Goal: Information Seeking & Learning: Learn about a topic

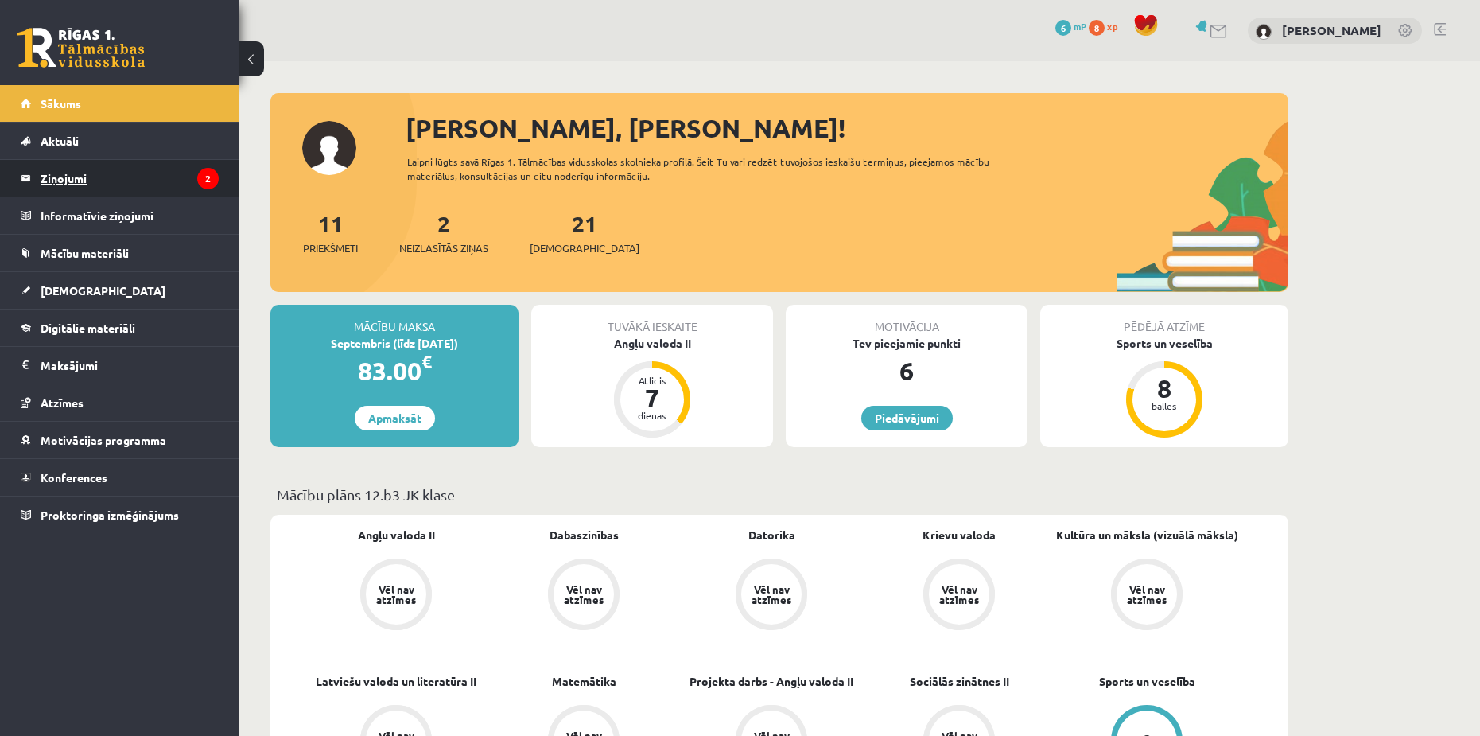
click at [92, 176] on legend "Ziņojumi 2" at bounding box center [130, 178] width 178 height 37
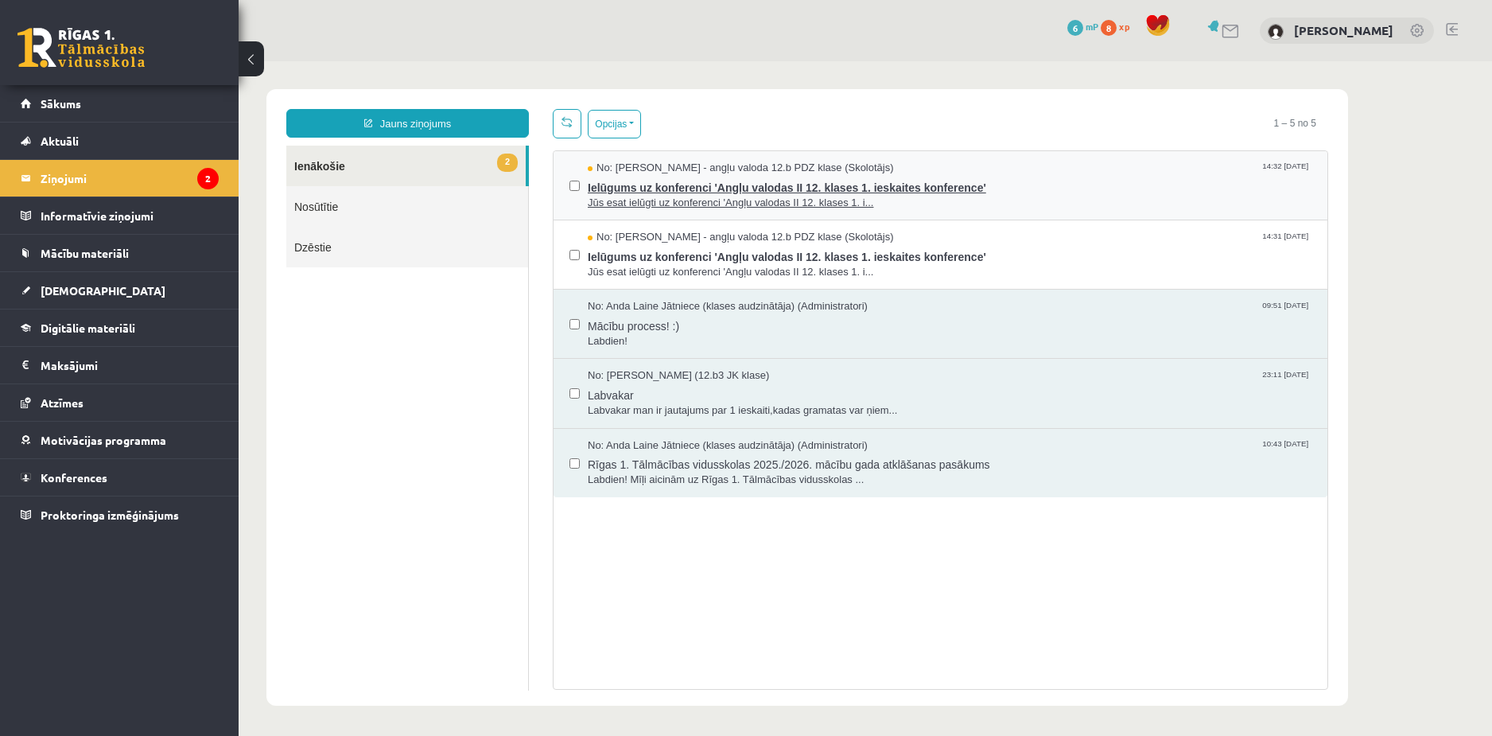
click at [679, 192] on span "Ielūgums uz konferenci 'Angļu valodas II 12. klases 1. ieskaites konference'" at bounding box center [950, 186] width 724 height 20
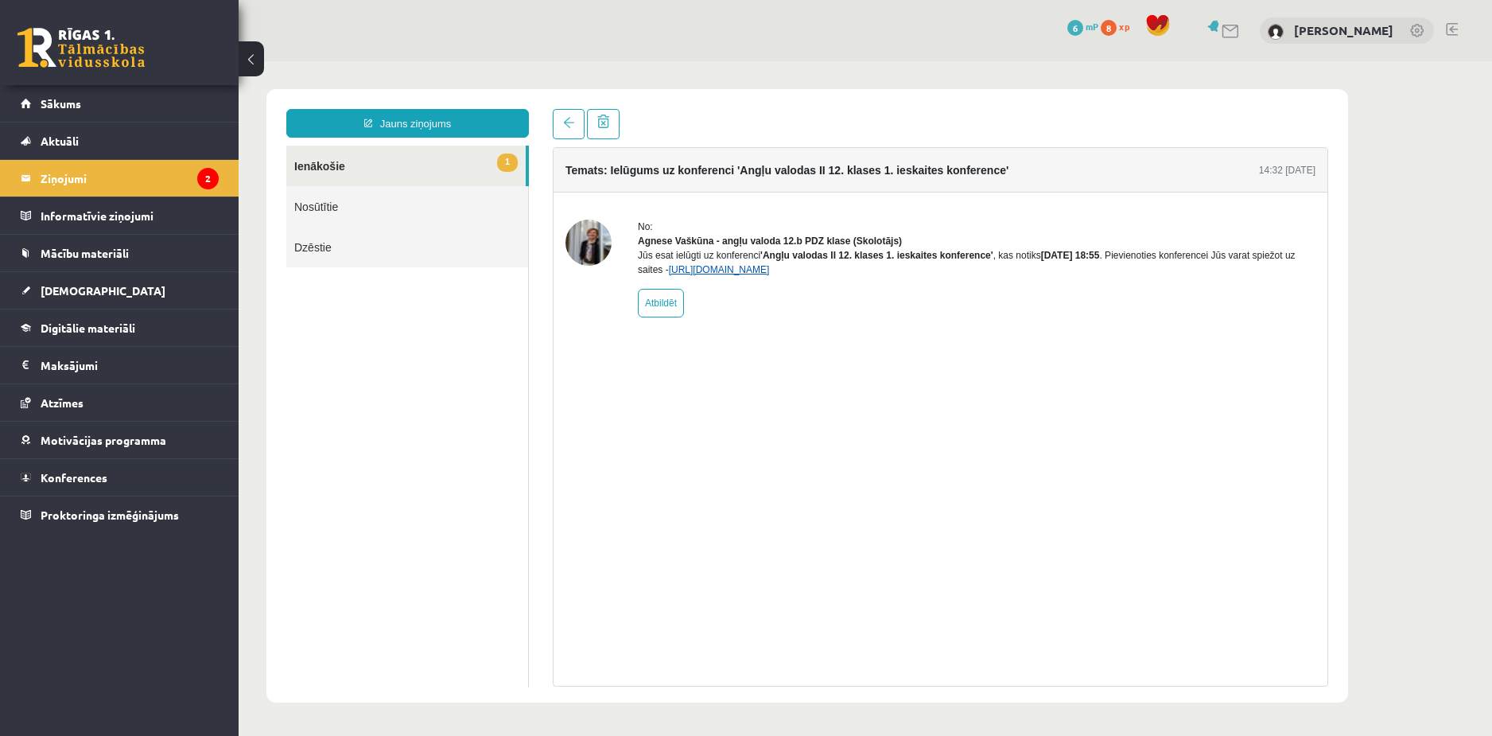
click at [715, 275] on link "https://eskola.r1tv.lv/conferences/4774/join" at bounding box center [719, 269] width 101 height 11
click at [479, 173] on link "1 Ienākošie" at bounding box center [405, 166] width 239 height 41
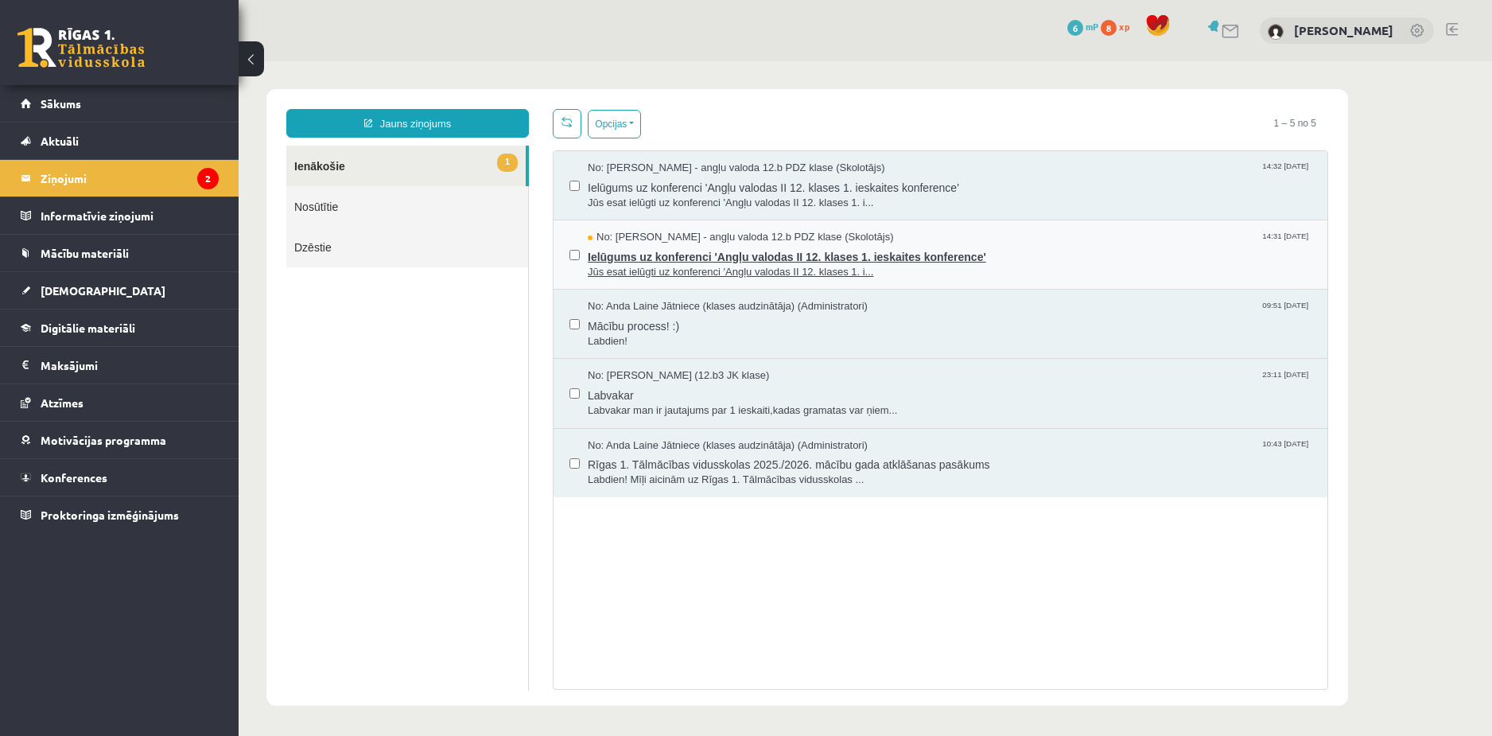
click at [598, 240] on span "No: Agnese Vaškūna - angļu valoda 12.b PDZ klase (Skolotājs)" at bounding box center [741, 237] width 306 height 15
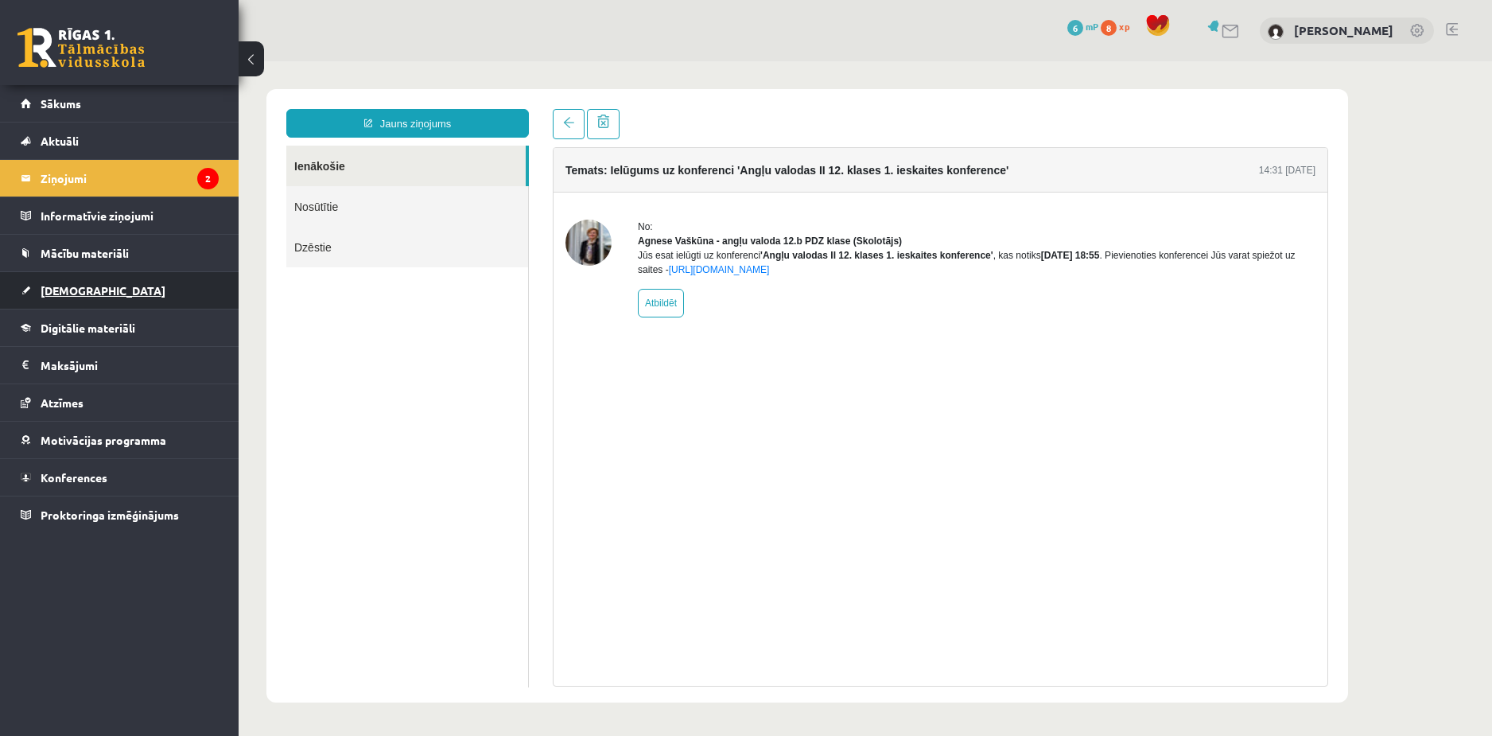
click at [65, 290] on span "[DEMOGRAPHIC_DATA]" at bounding box center [103, 290] width 125 height 14
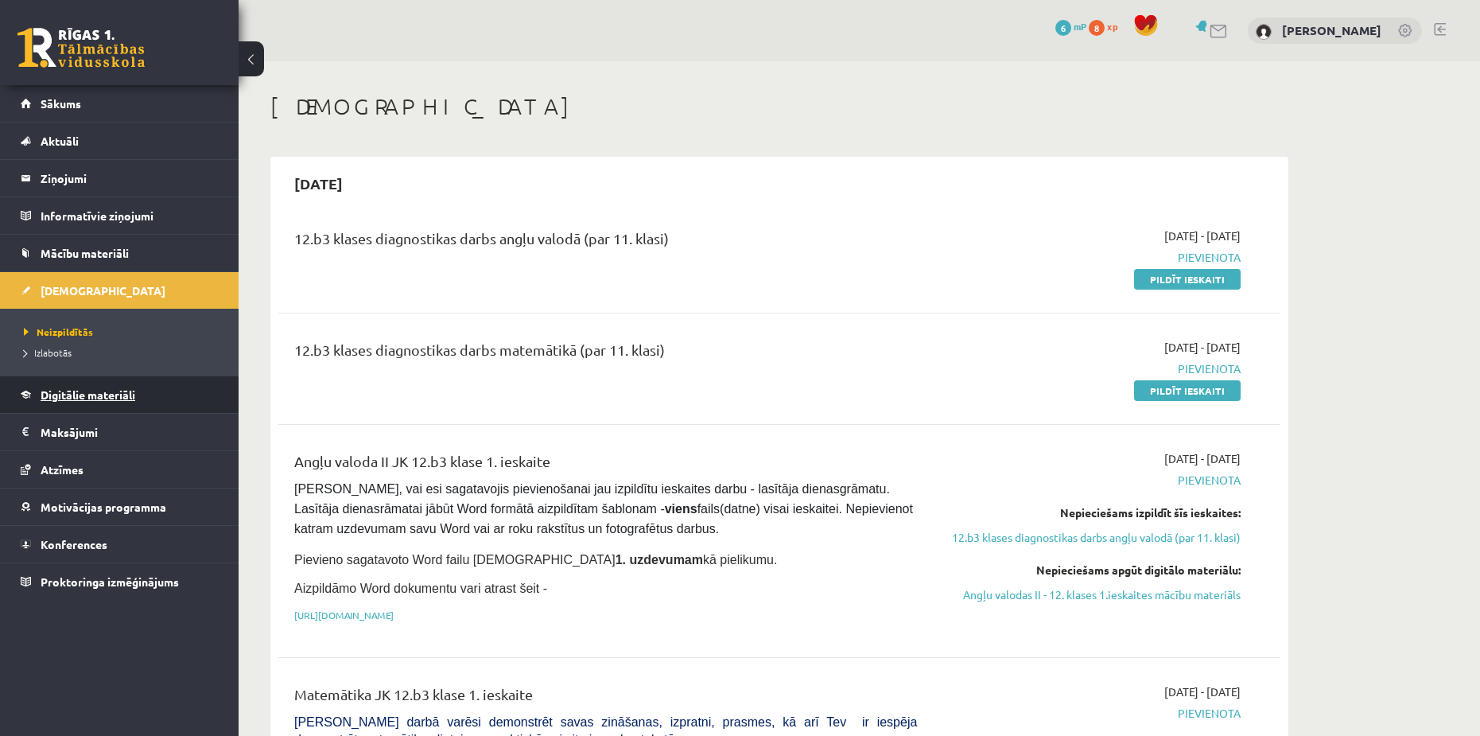
click at [99, 391] on span "Digitālie materiāli" at bounding box center [88, 394] width 95 height 14
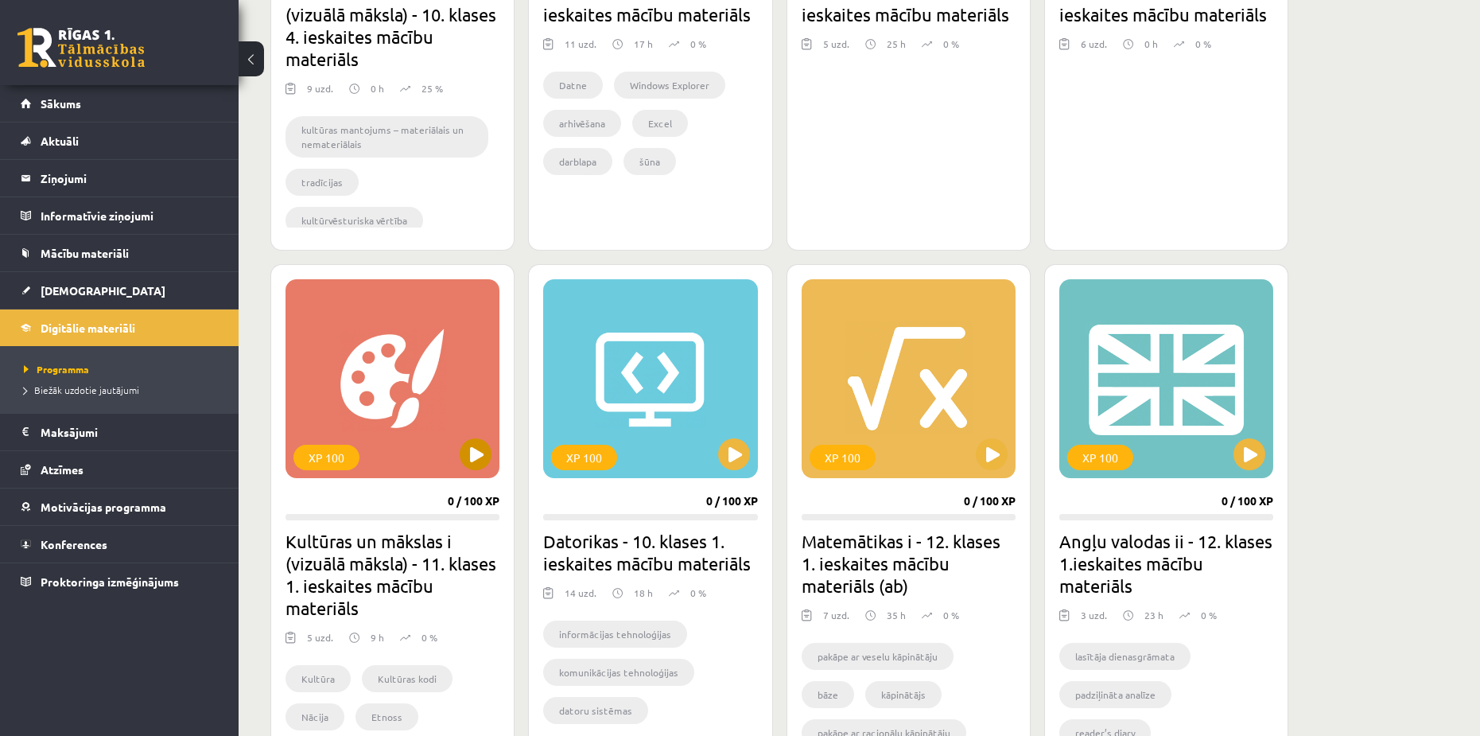
scroll to position [749, 0]
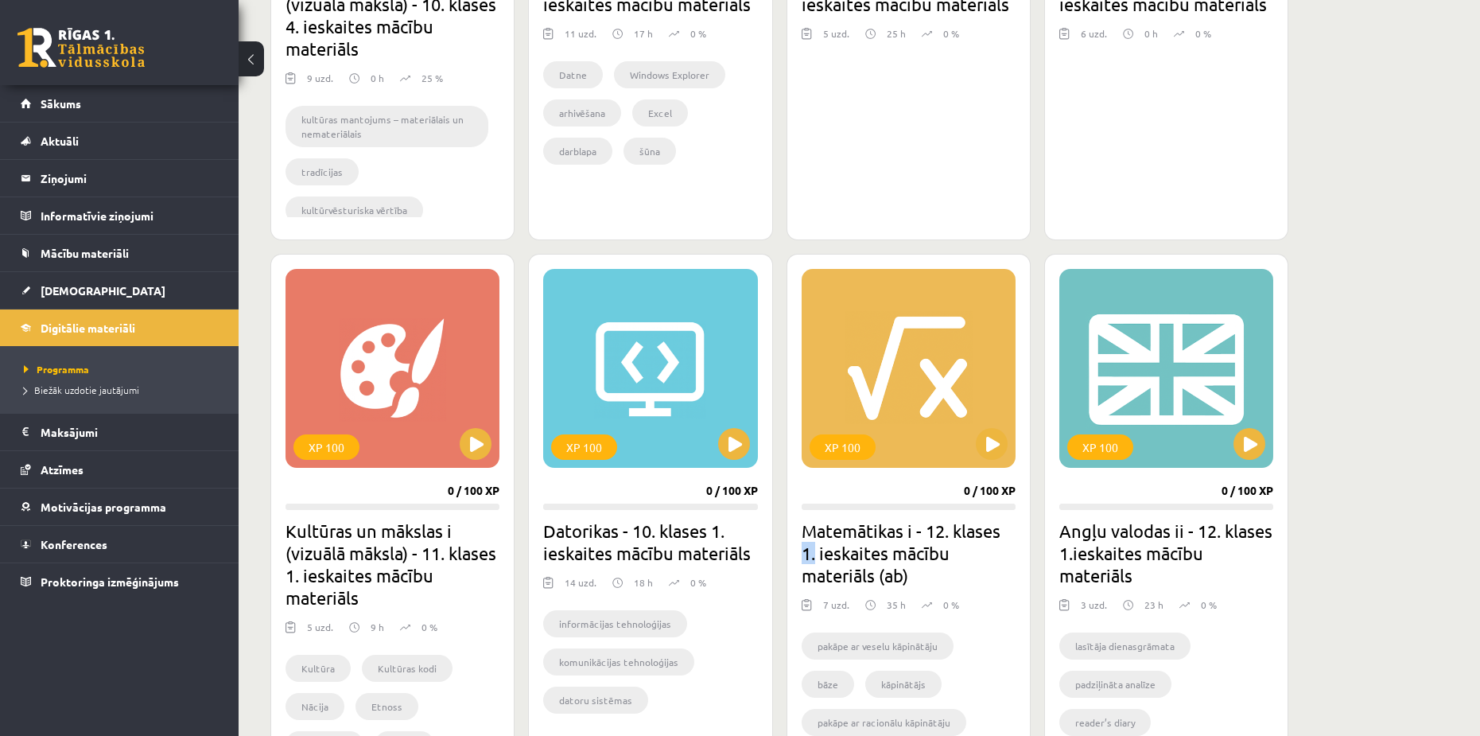
drag, startPoint x: 801, startPoint y: 553, endPoint x: 815, endPoint y: 554, distance: 14.4
click at [815, 554] on h2 "Matemātikas i - 12. klases 1. ieskaites mācību materiāls (ab)" at bounding box center [909, 552] width 214 height 67
click at [811, 547] on h2 "Matemātikas i - 12. klases 1. ieskaites mācību materiāls (ab)" at bounding box center [909, 552] width 214 height 67
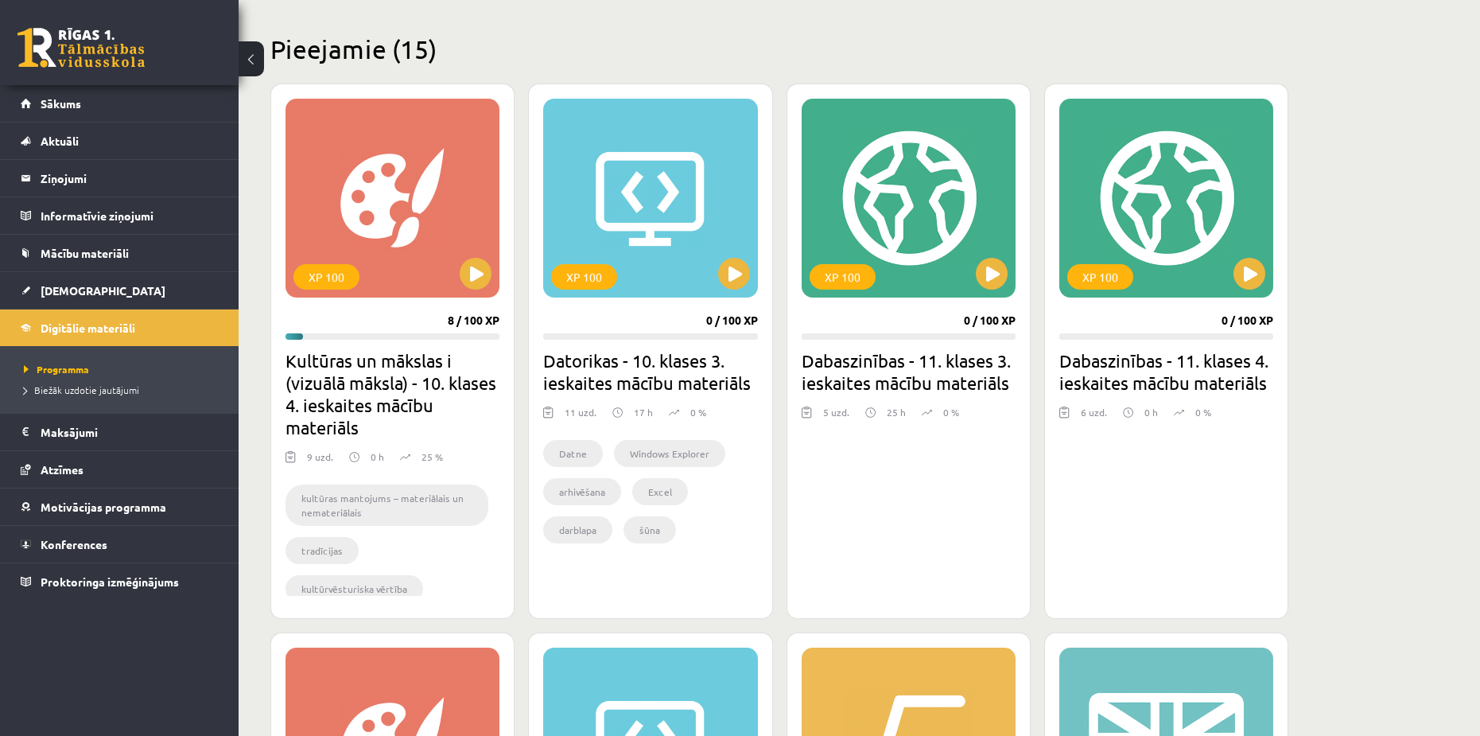
scroll to position [351, 0]
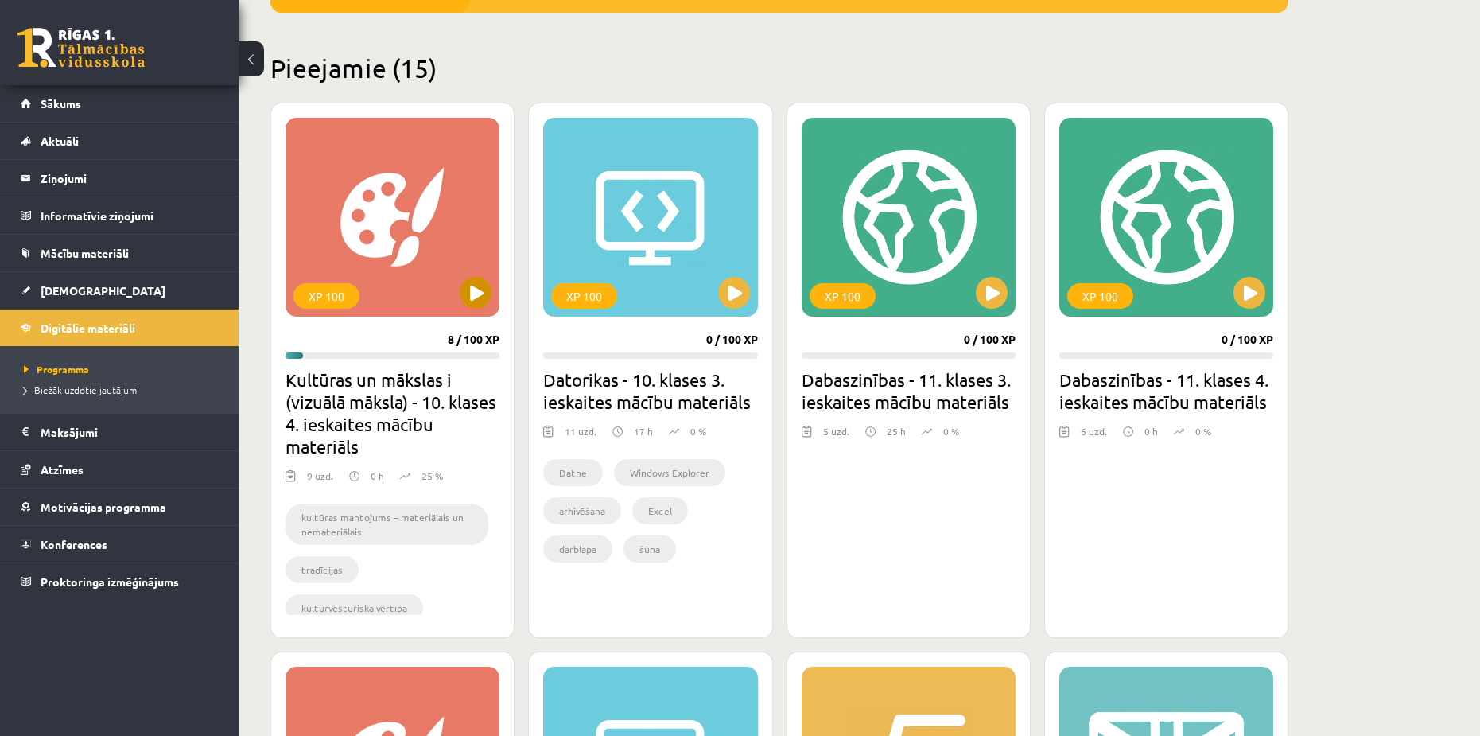
click at [431, 228] on div "XP 100" at bounding box center [393, 217] width 214 height 199
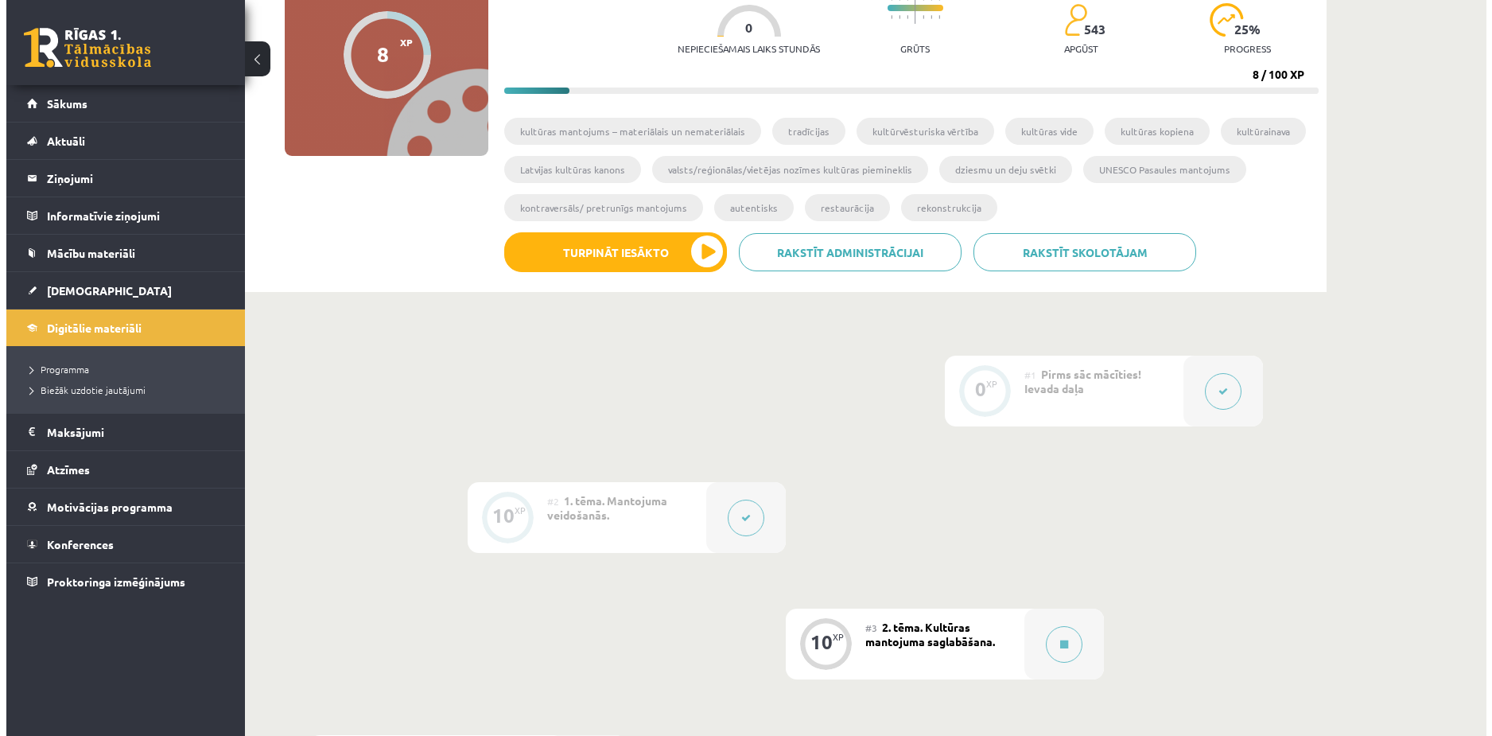
scroll to position [239, 0]
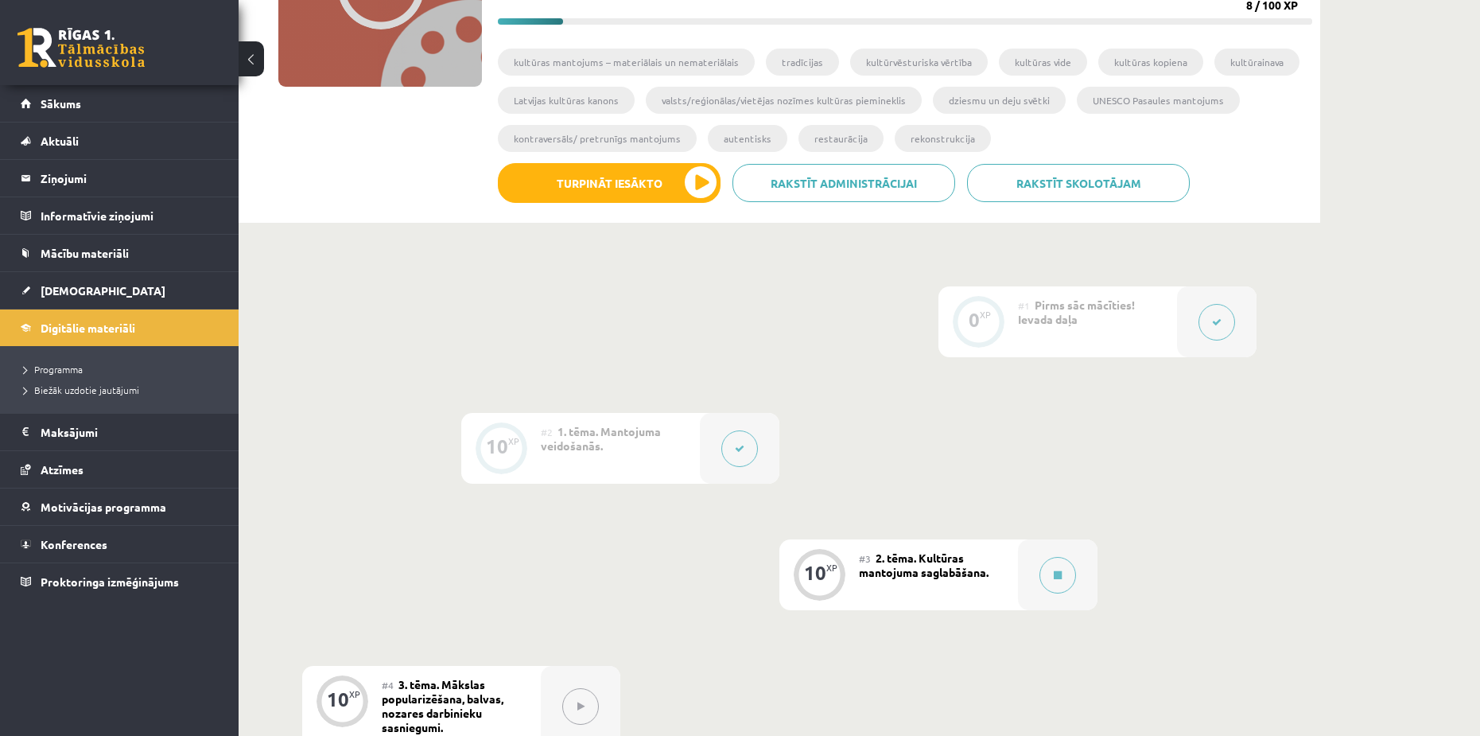
click at [1217, 313] on button at bounding box center [1217, 322] width 37 height 37
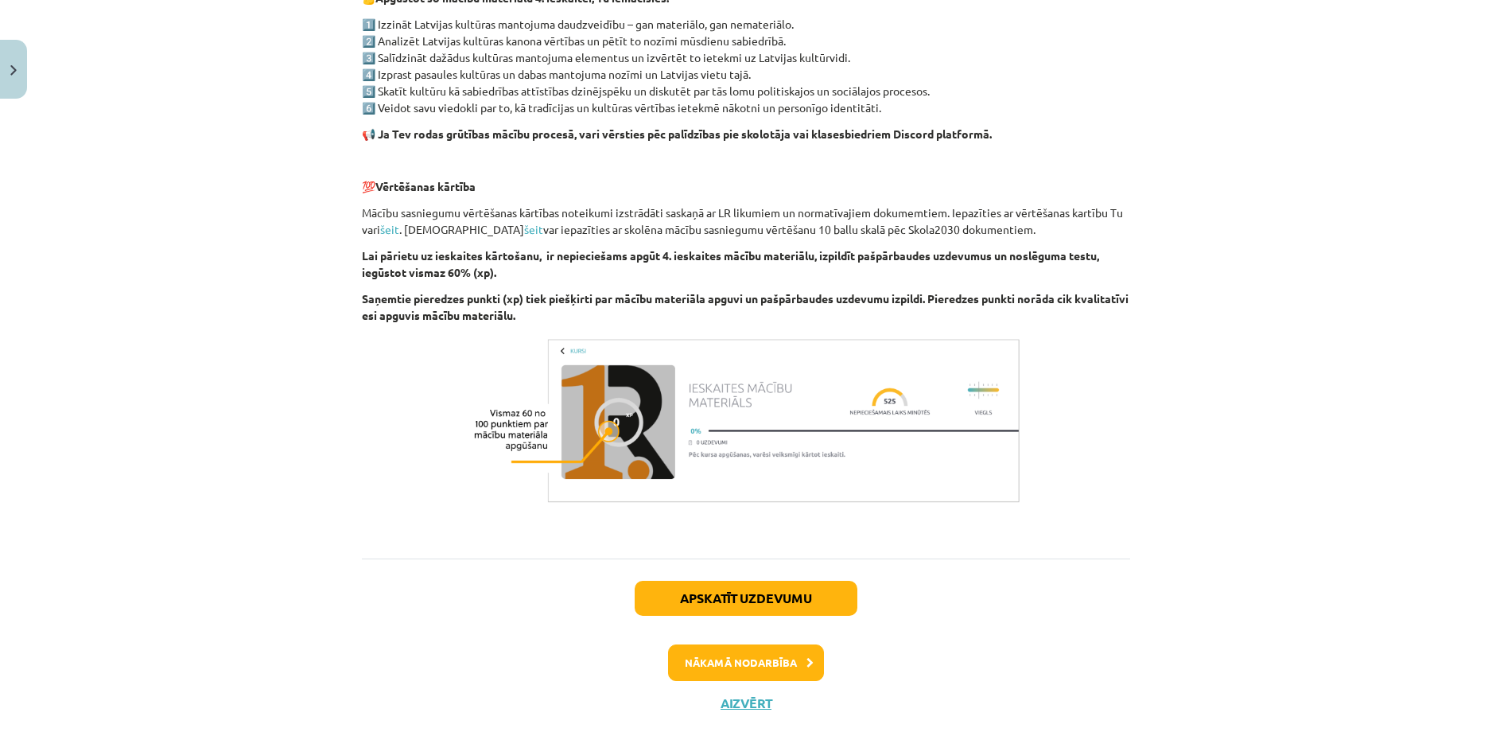
scroll to position [992, 0]
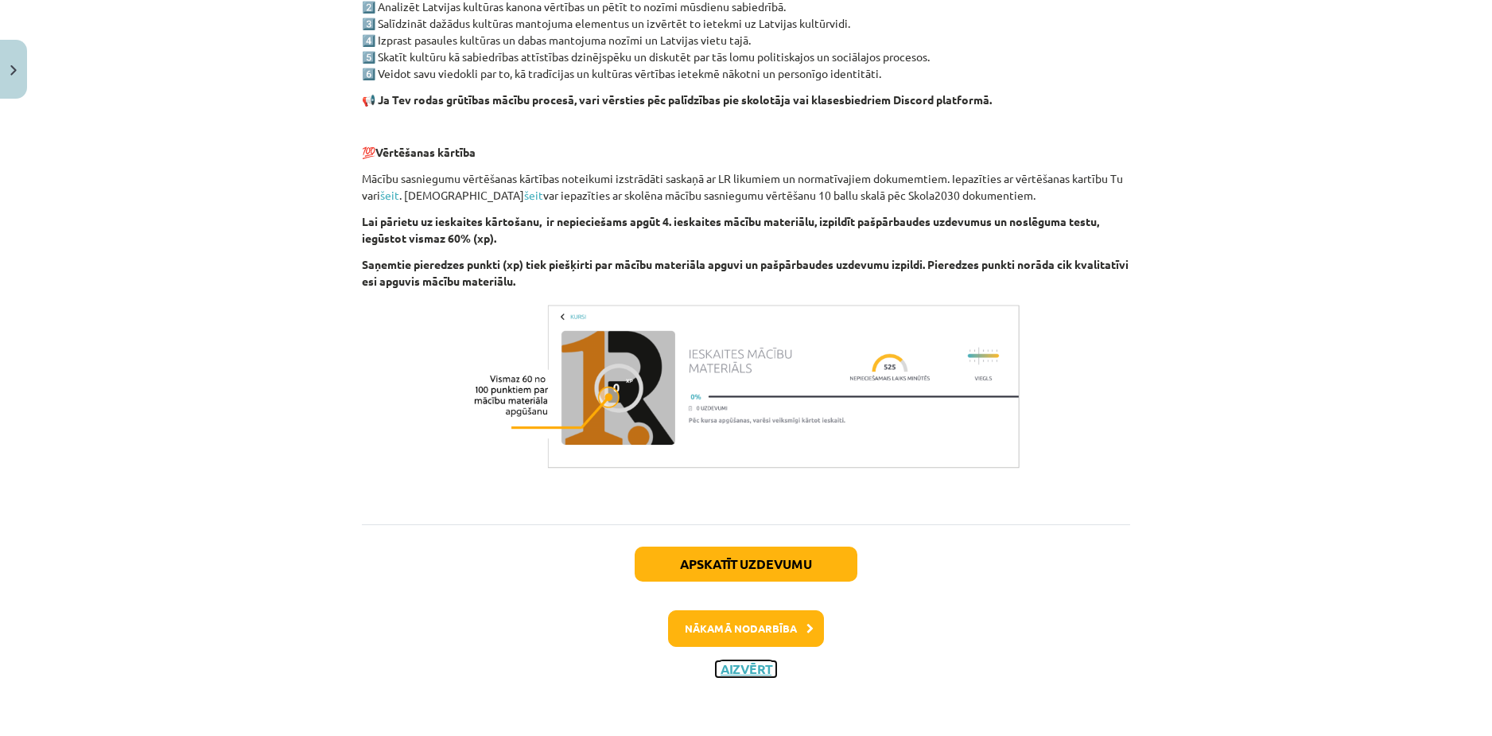
click at [738, 674] on button "Aizvērt" at bounding box center [746, 669] width 60 height 16
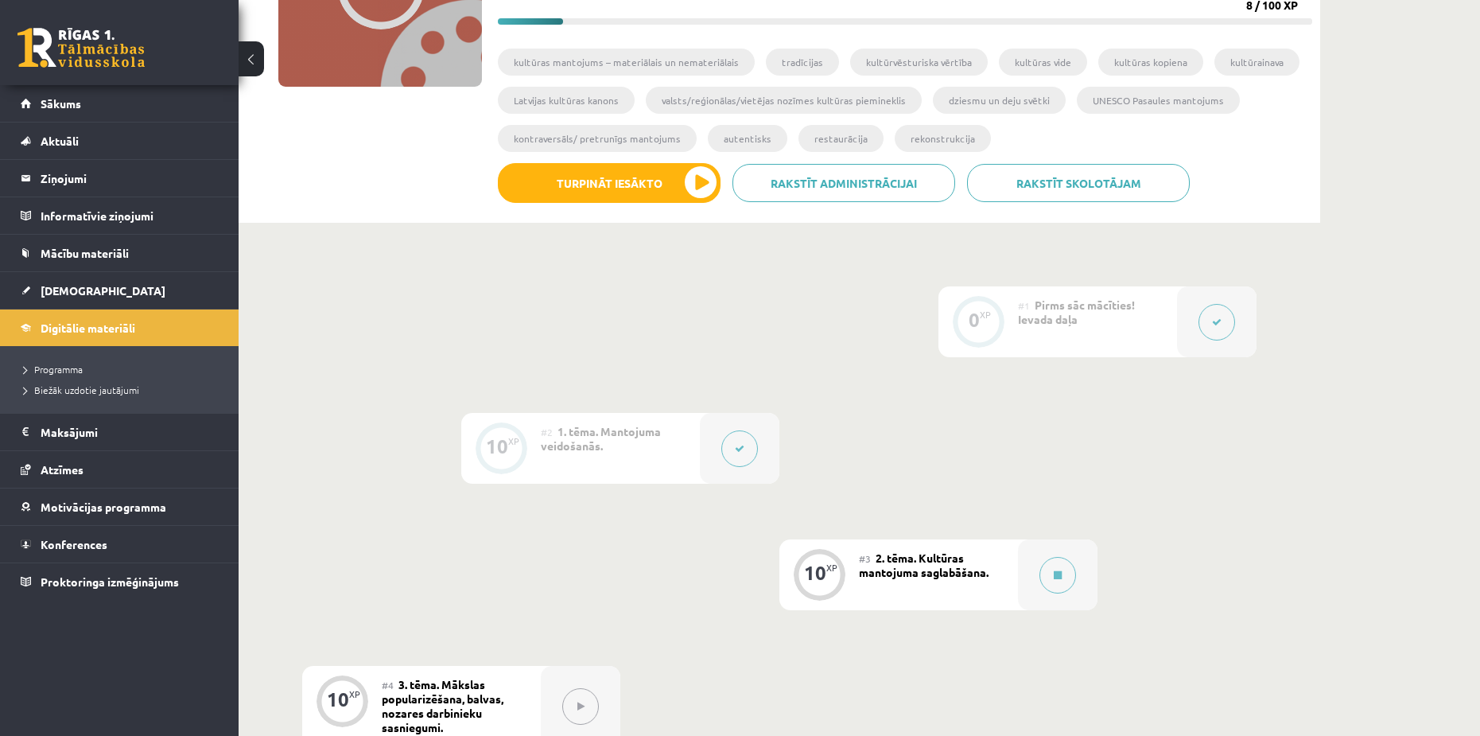
click at [702, 448] on div at bounding box center [740, 448] width 80 height 71
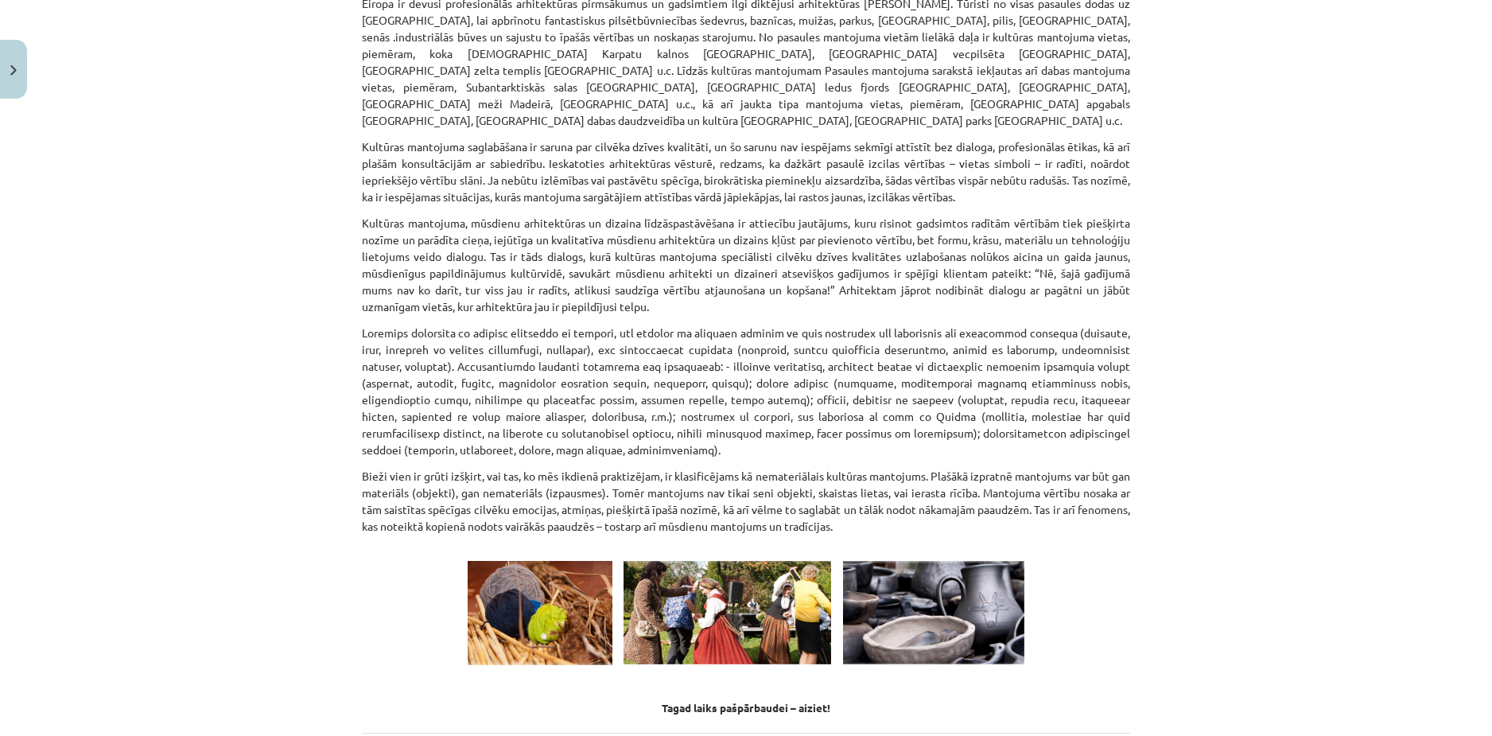
scroll to position [2090, 0]
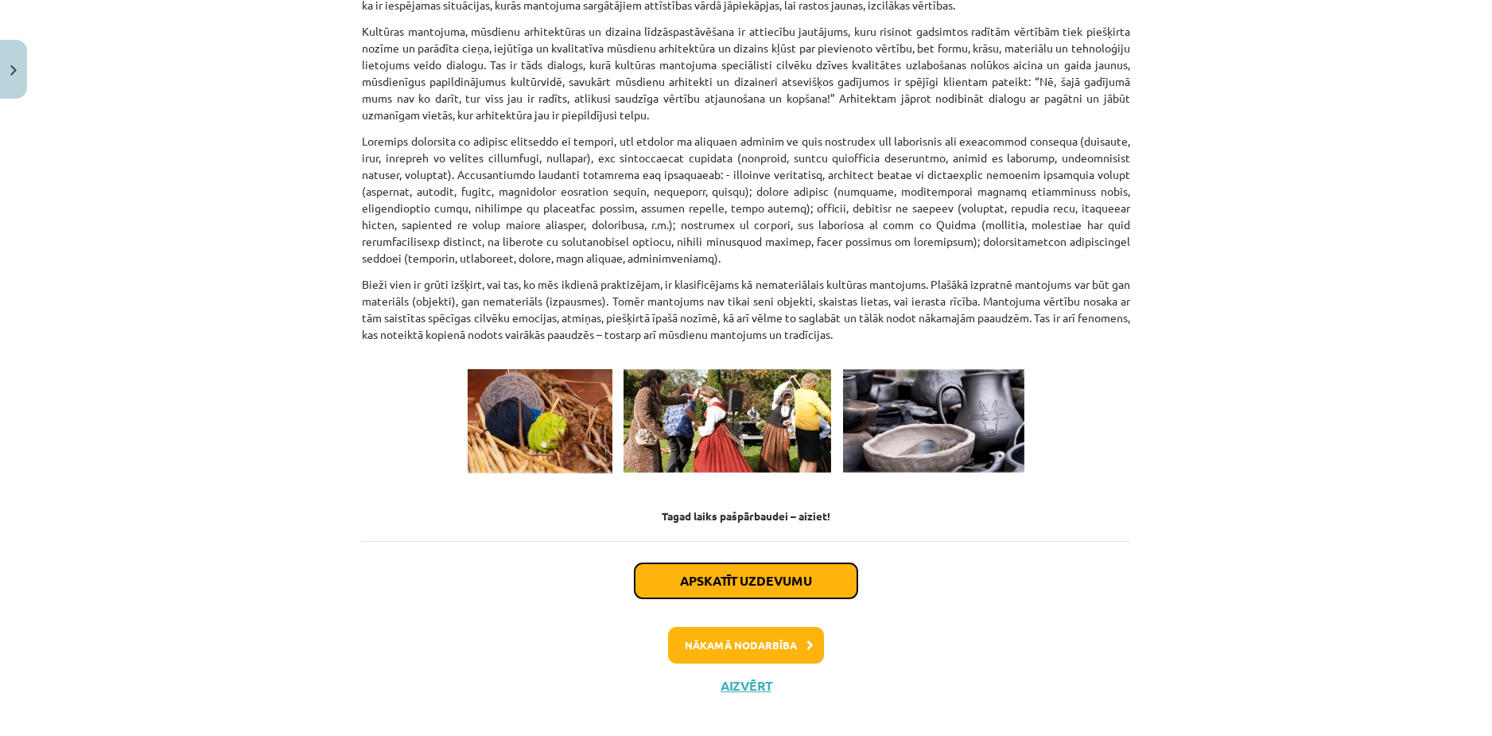
click at [703, 569] on button "Apskatīt uzdevumu" at bounding box center [746, 580] width 223 height 35
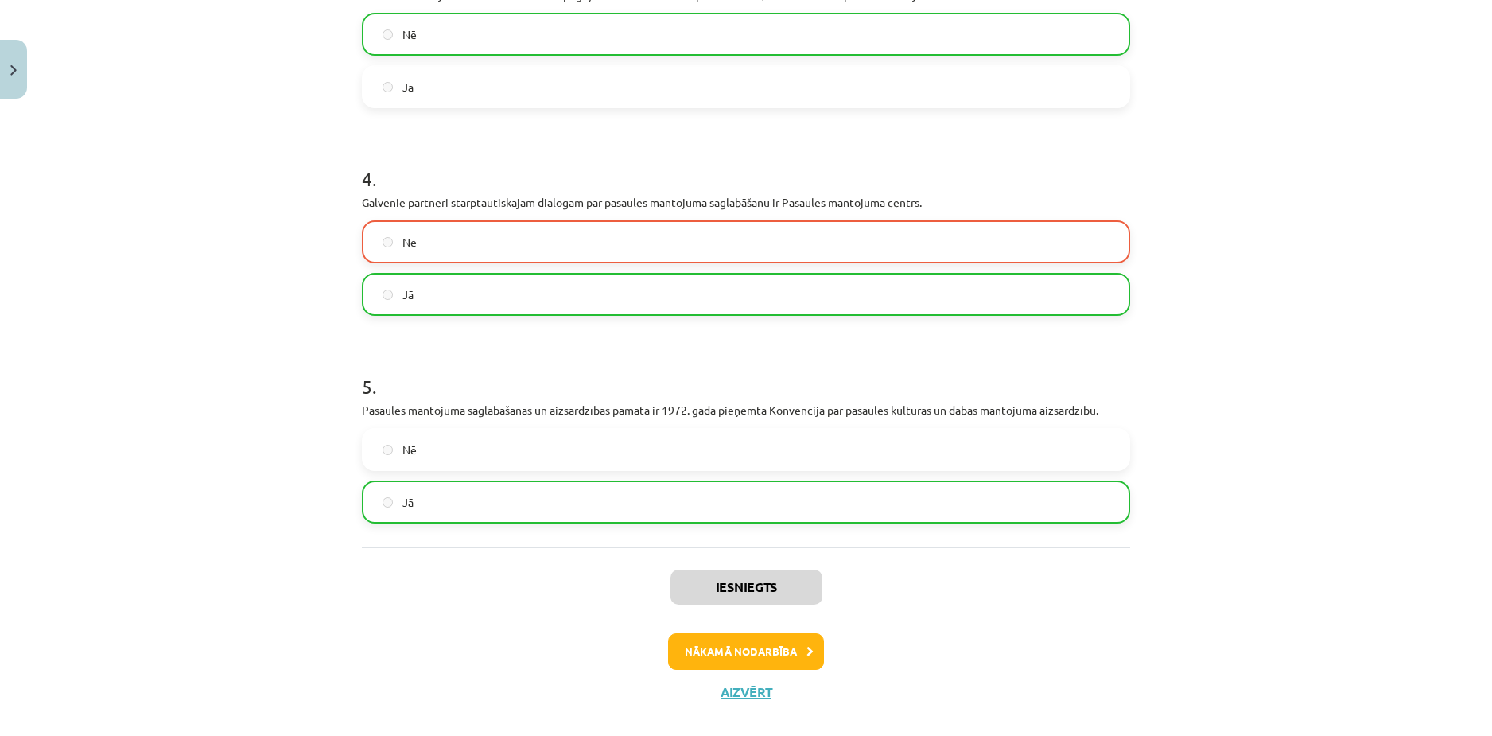
scroll to position [839, 0]
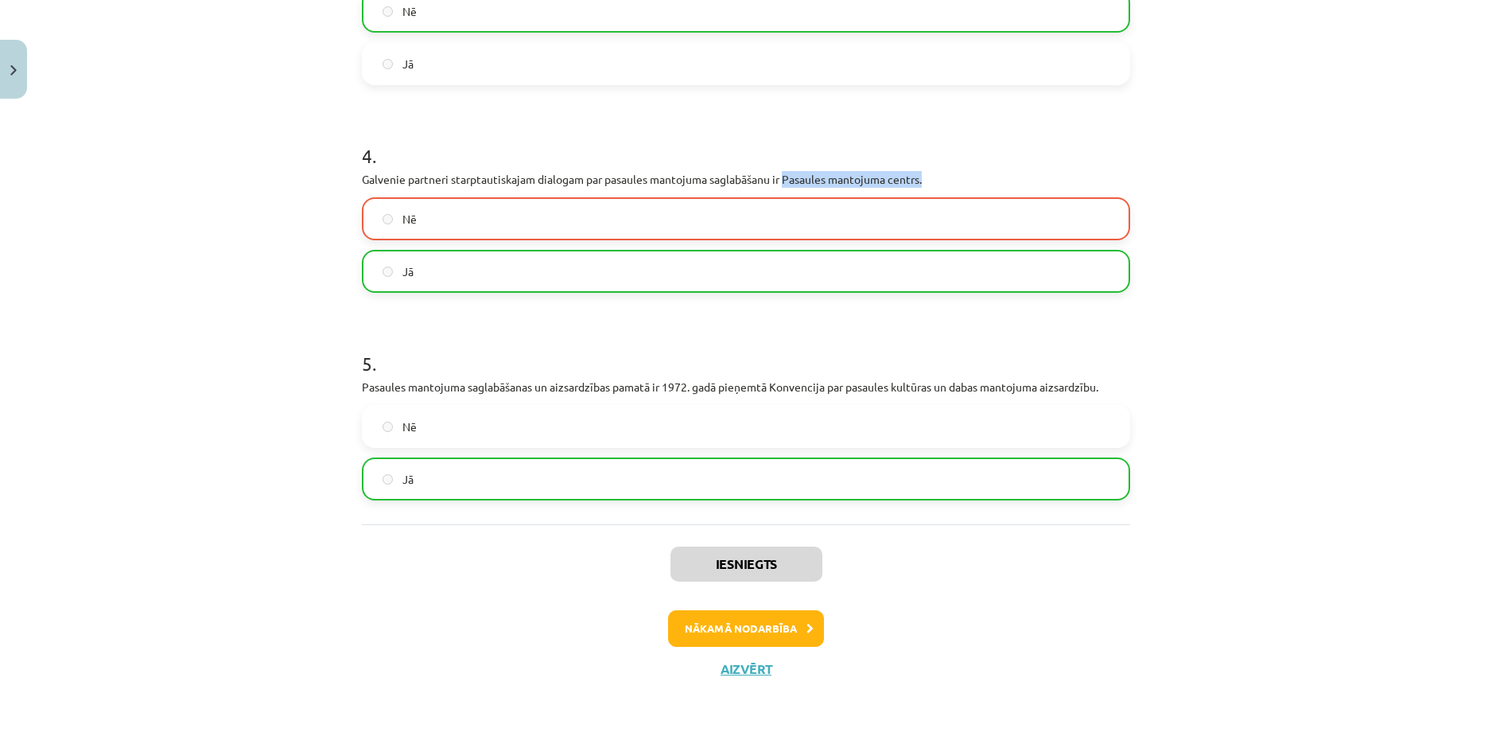
drag, startPoint x: 784, startPoint y: 177, endPoint x: 924, endPoint y: 180, distance: 140.8
click at [924, 180] on p "Galvenie partneri starptautiskajam dialogam par pasaules mantojuma saglabāšanu …" at bounding box center [746, 179] width 768 height 17
click at [928, 180] on p "Galvenie partneri starptautiskajam dialogam par pasaules mantojuma saglabāšanu …" at bounding box center [746, 179] width 768 height 17
drag, startPoint x: 782, startPoint y: 175, endPoint x: 923, endPoint y: 181, distance: 141.0
click at [923, 181] on p "Galvenie partneri starptautiskajam dialogam par pasaules mantojuma saglabāšanu …" at bounding box center [746, 179] width 768 height 17
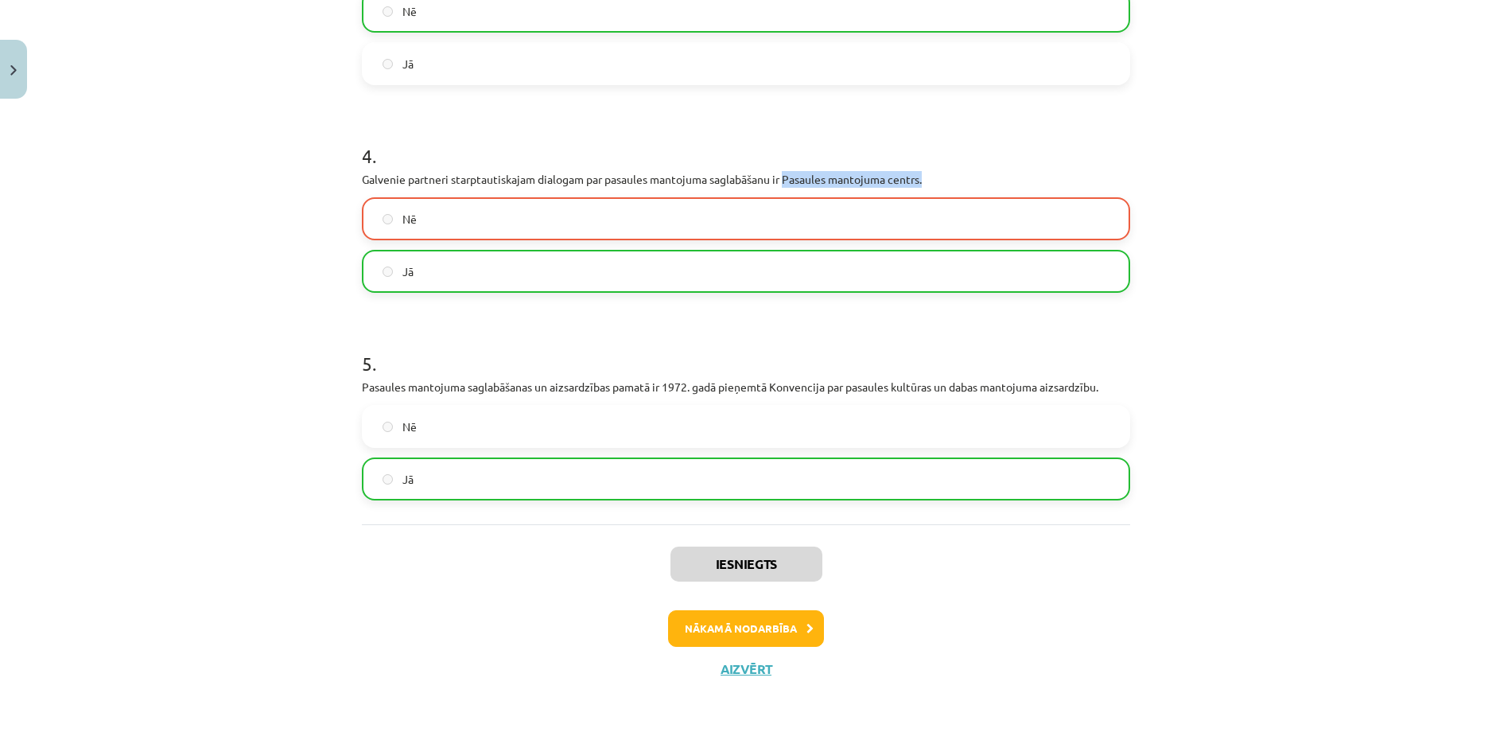
click at [928, 177] on p "Galvenie partneri starptautiskajam dialogam par pasaules mantojuma saglabāšanu …" at bounding box center [746, 179] width 768 height 17
click at [822, 157] on h1 "4 ." at bounding box center [746, 141] width 768 height 49
drag, startPoint x: 440, startPoint y: 178, endPoint x: 416, endPoint y: 177, distance: 23.9
click at [416, 177] on p "Galvenie partneri starptautiskajam dialogam par pasaules mantojuma saglabāšanu …" at bounding box center [746, 179] width 768 height 17
click at [484, 184] on p "Galvenie partneri starptautiskajam dialogam par pasaules mantojuma saglabāšanu …" at bounding box center [746, 179] width 768 height 17
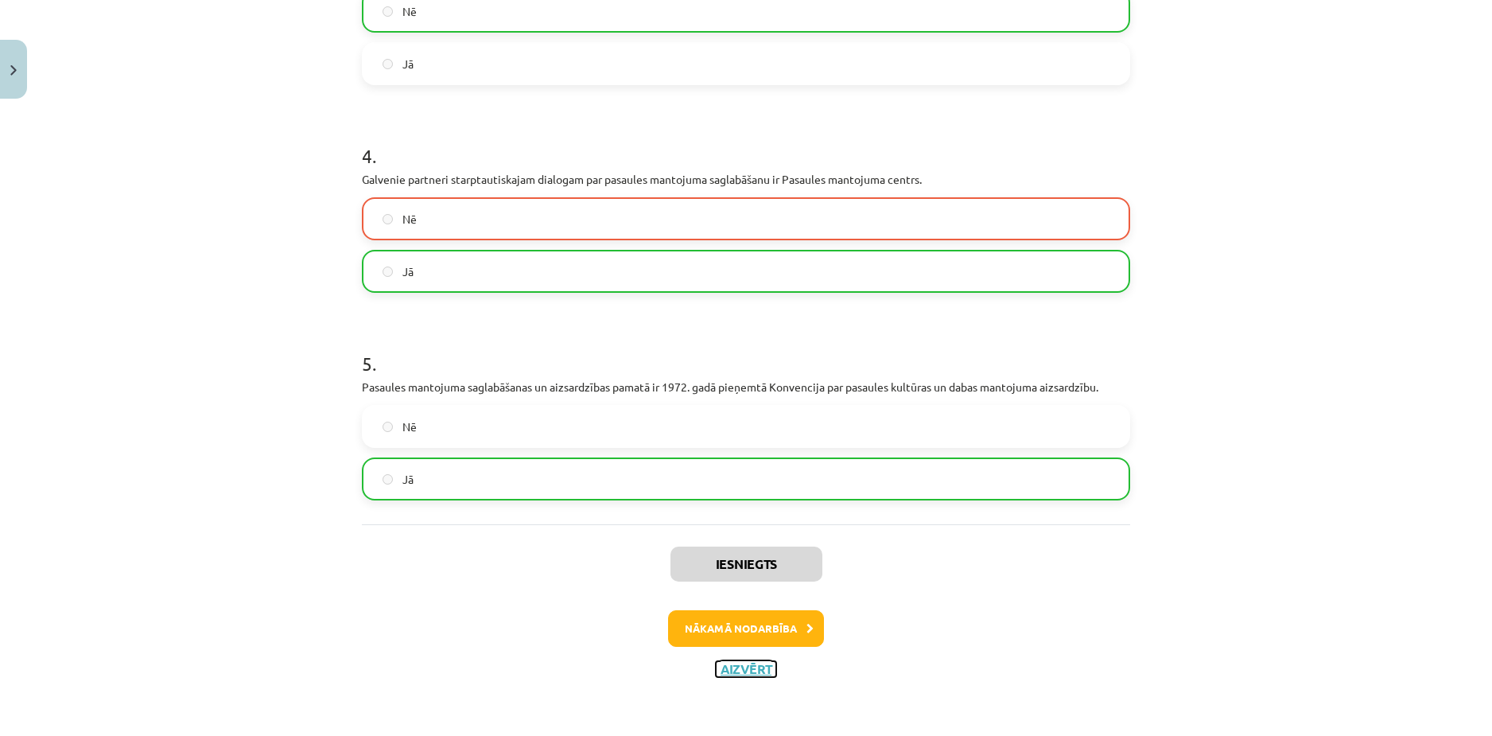
click at [730, 662] on button "Aizvērt" at bounding box center [746, 669] width 60 height 16
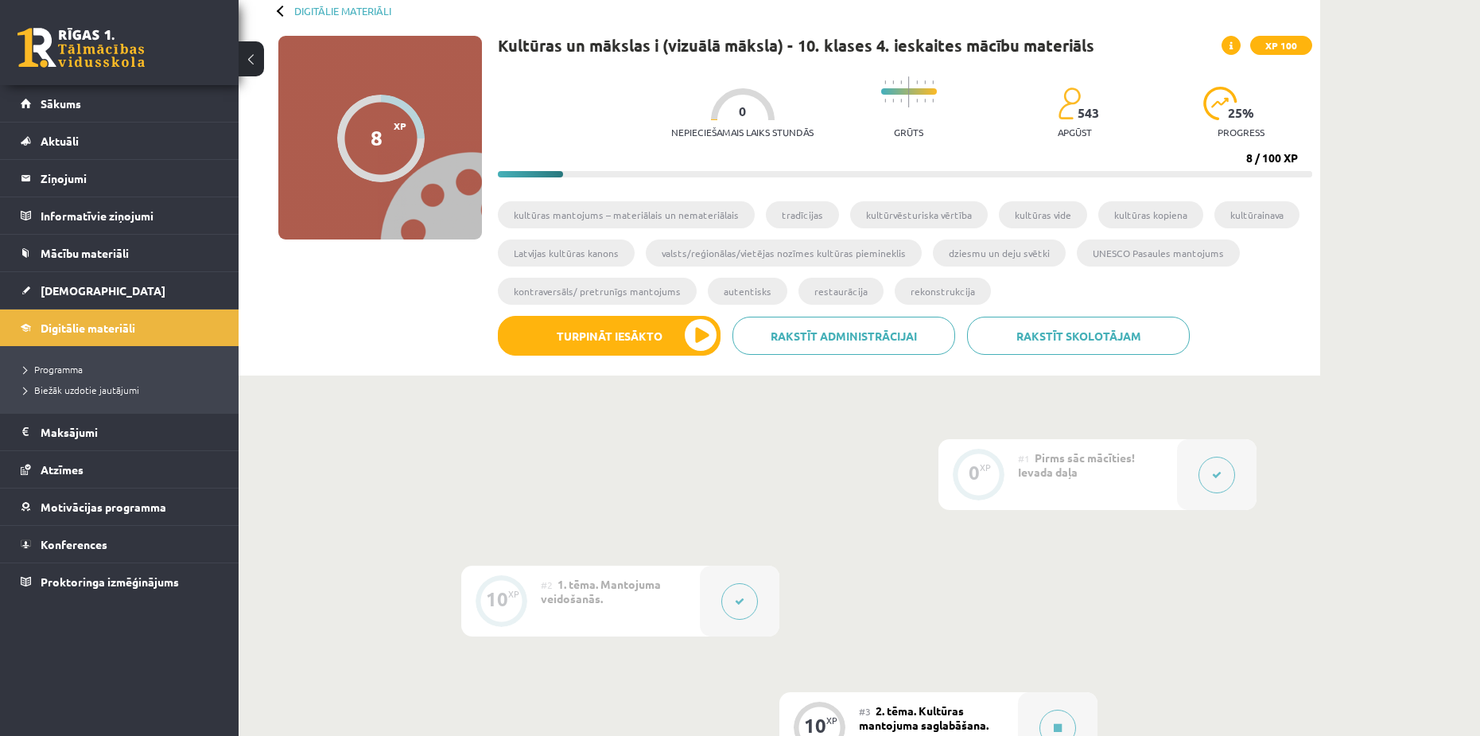
scroll to position [80, 0]
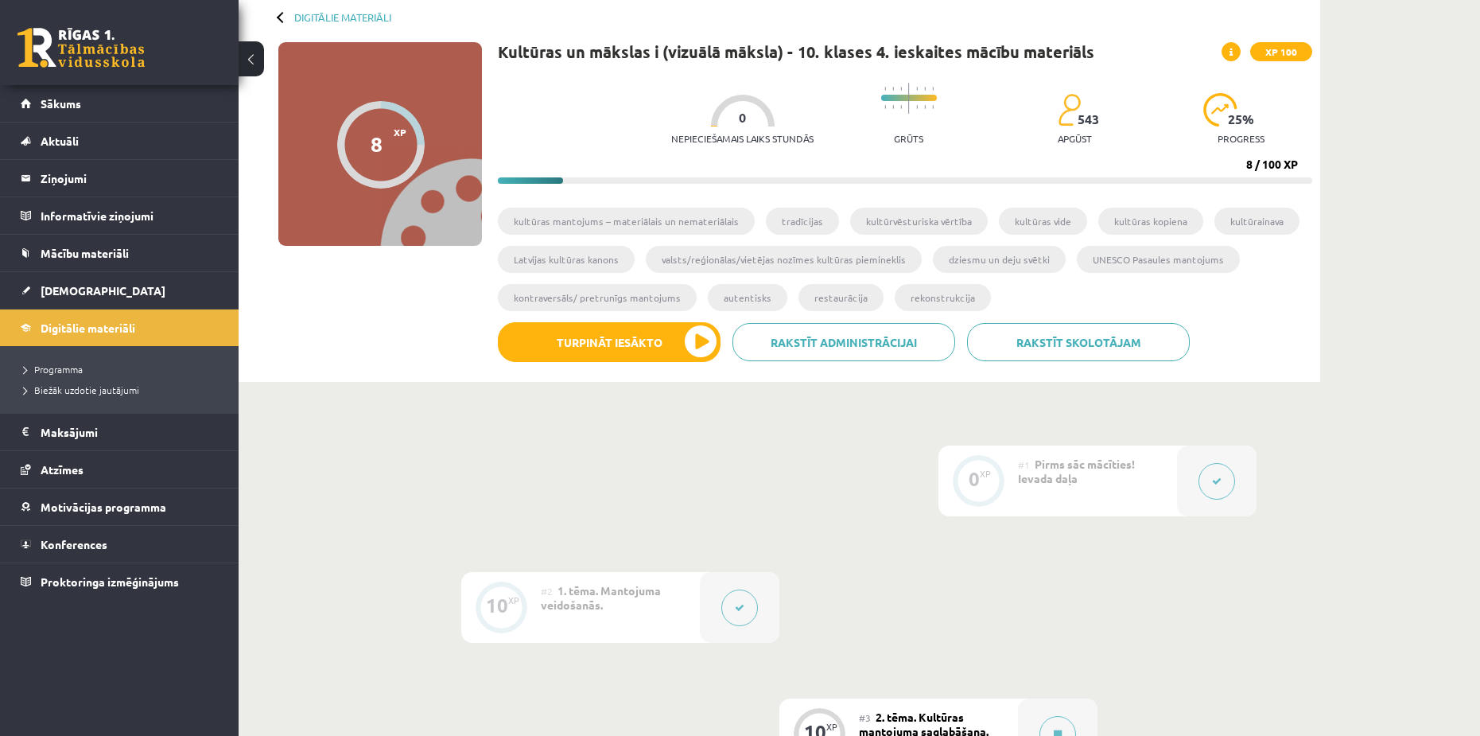
click at [255, 52] on button at bounding box center [251, 58] width 25 height 35
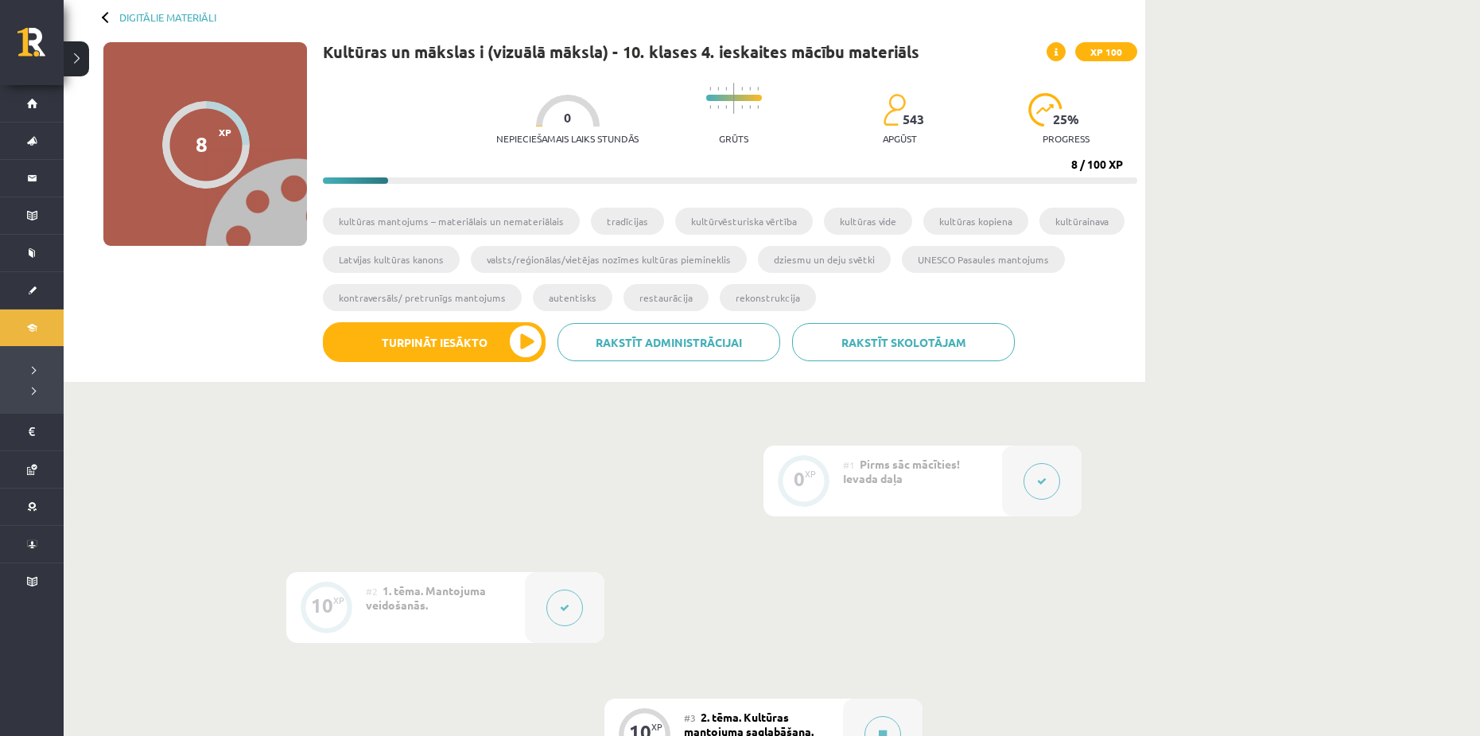
click at [88, 65] on button at bounding box center [76, 58] width 25 height 35
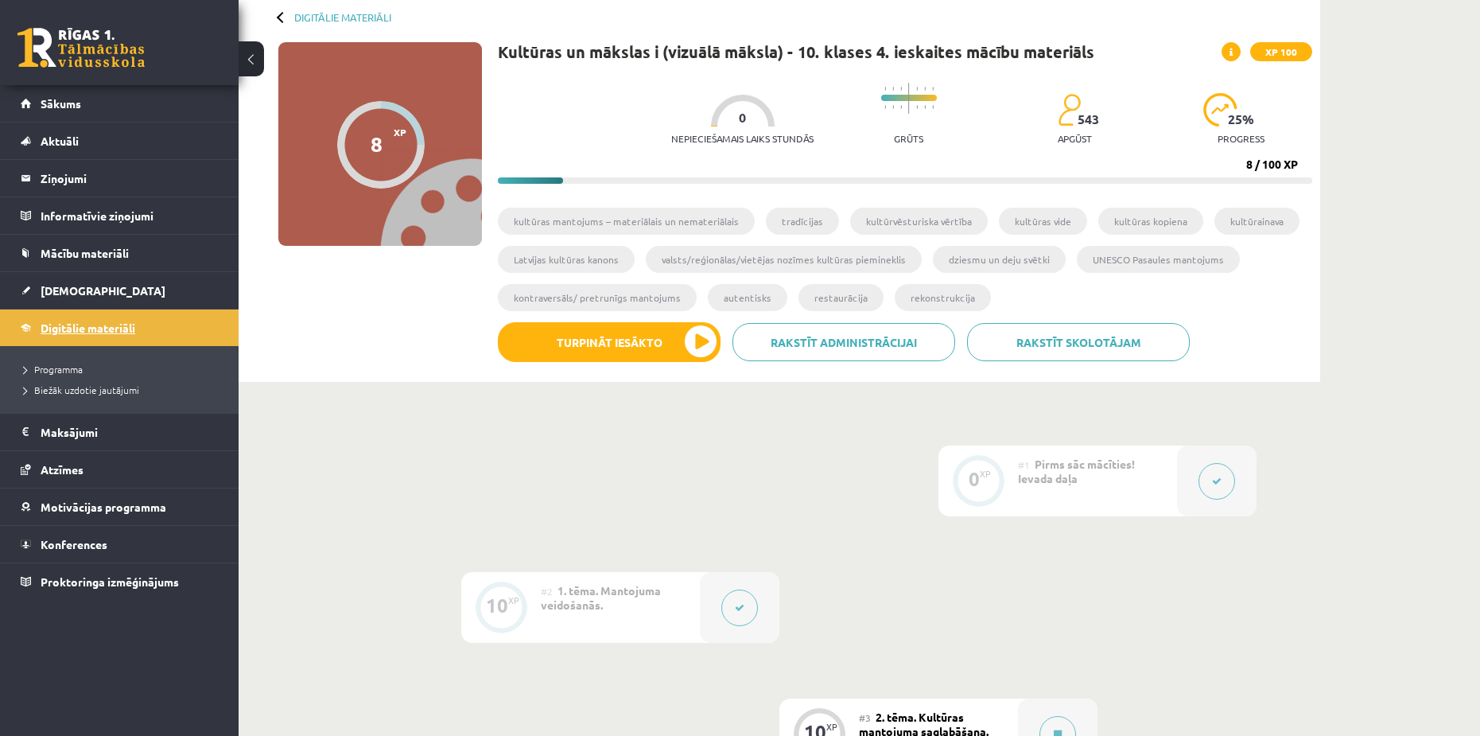
click at [79, 322] on span "Digitālie materiāli" at bounding box center [88, 328] width 95 height 14
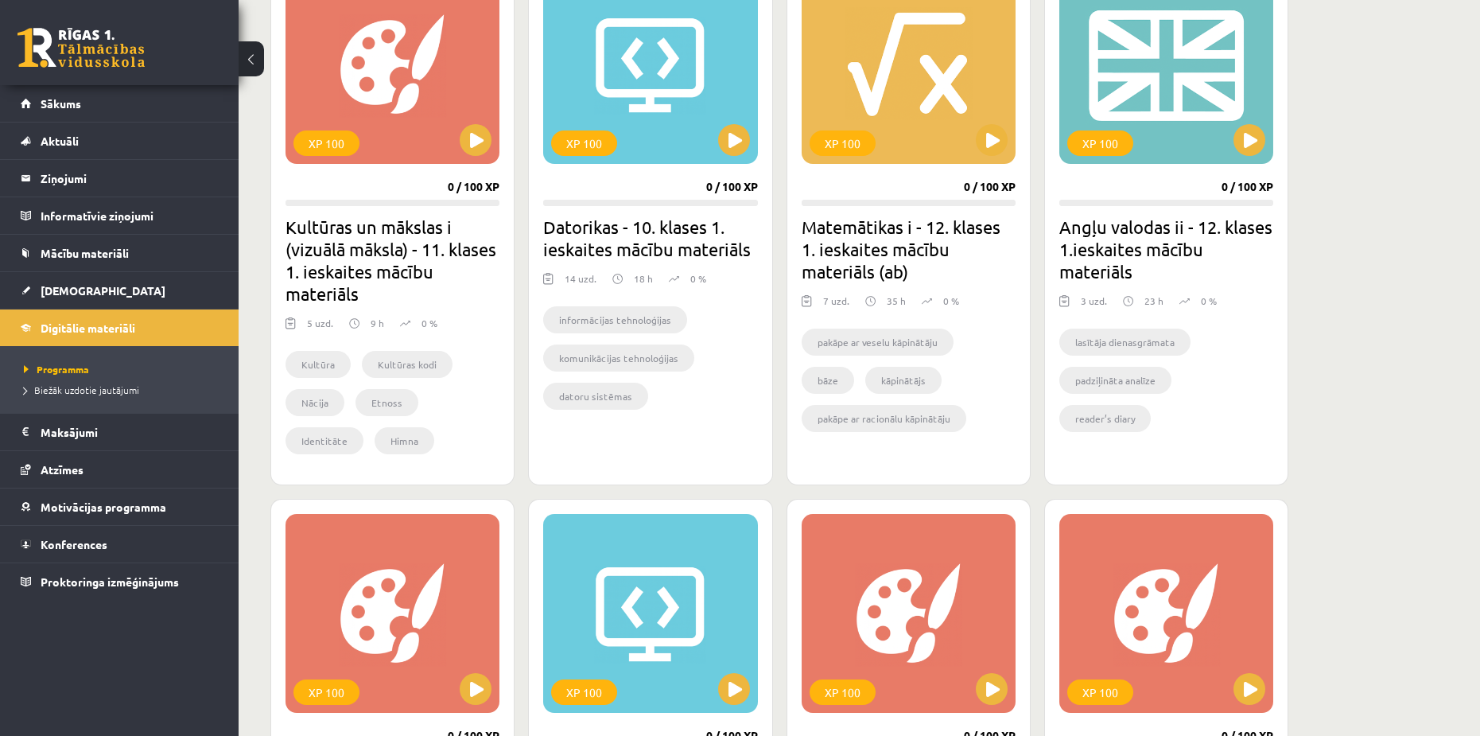
scroll to position [875, 0]
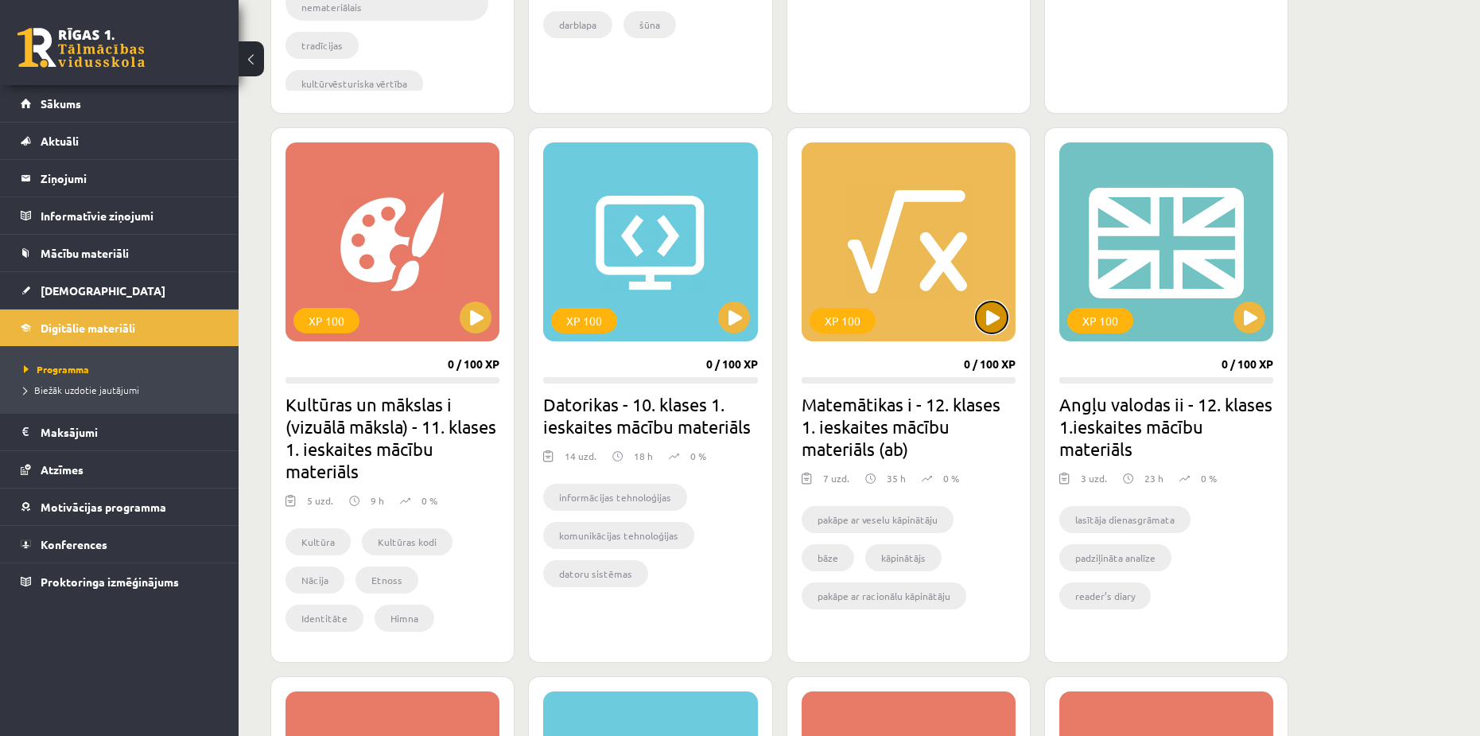
click at [987, 309] on button at bounding box center [992, 318] width 32 height 32
click at [871, 228] on div "XP 100" at bounding box center [909, 241] width 214 height 199
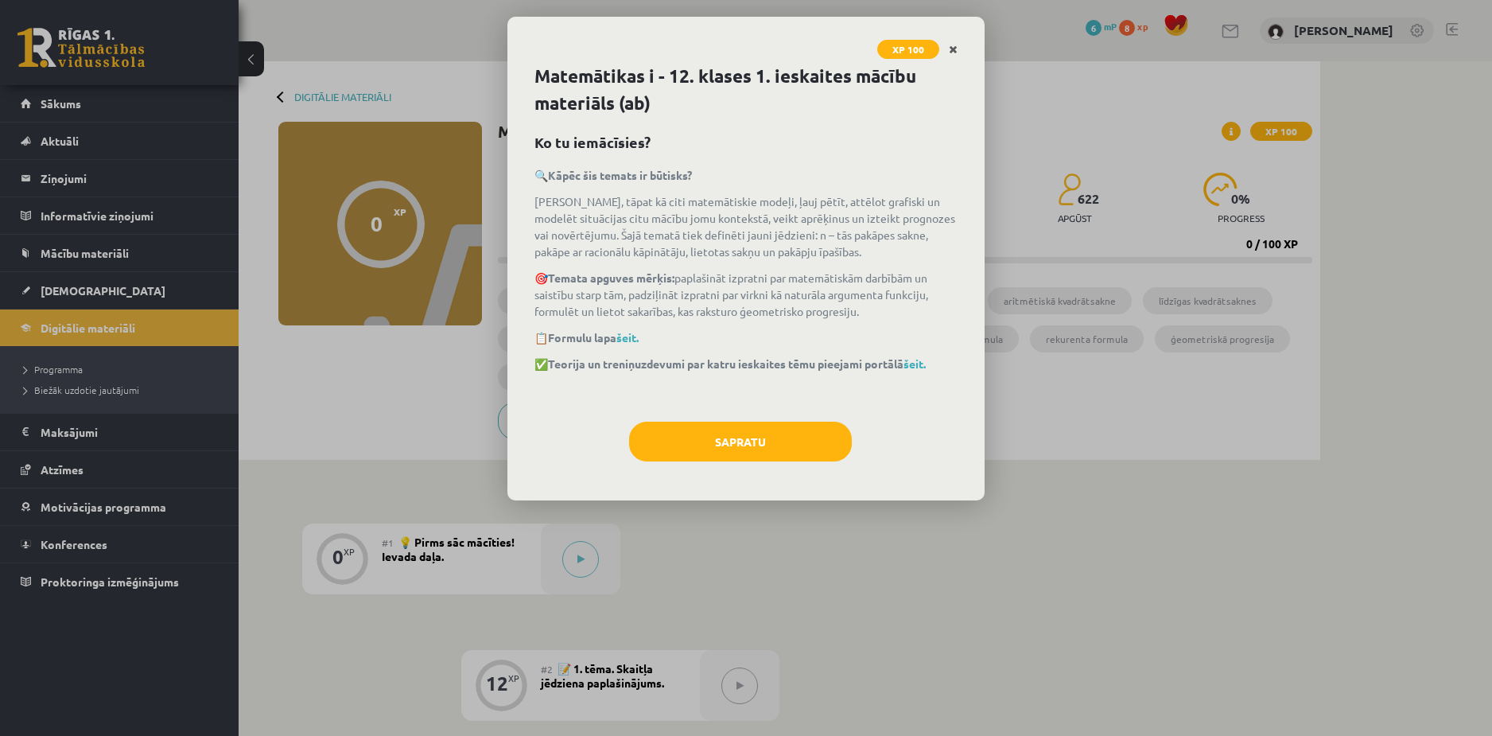
click at [945, 53] on link "Close" at bounding box center [954, 49] width 28 height 31
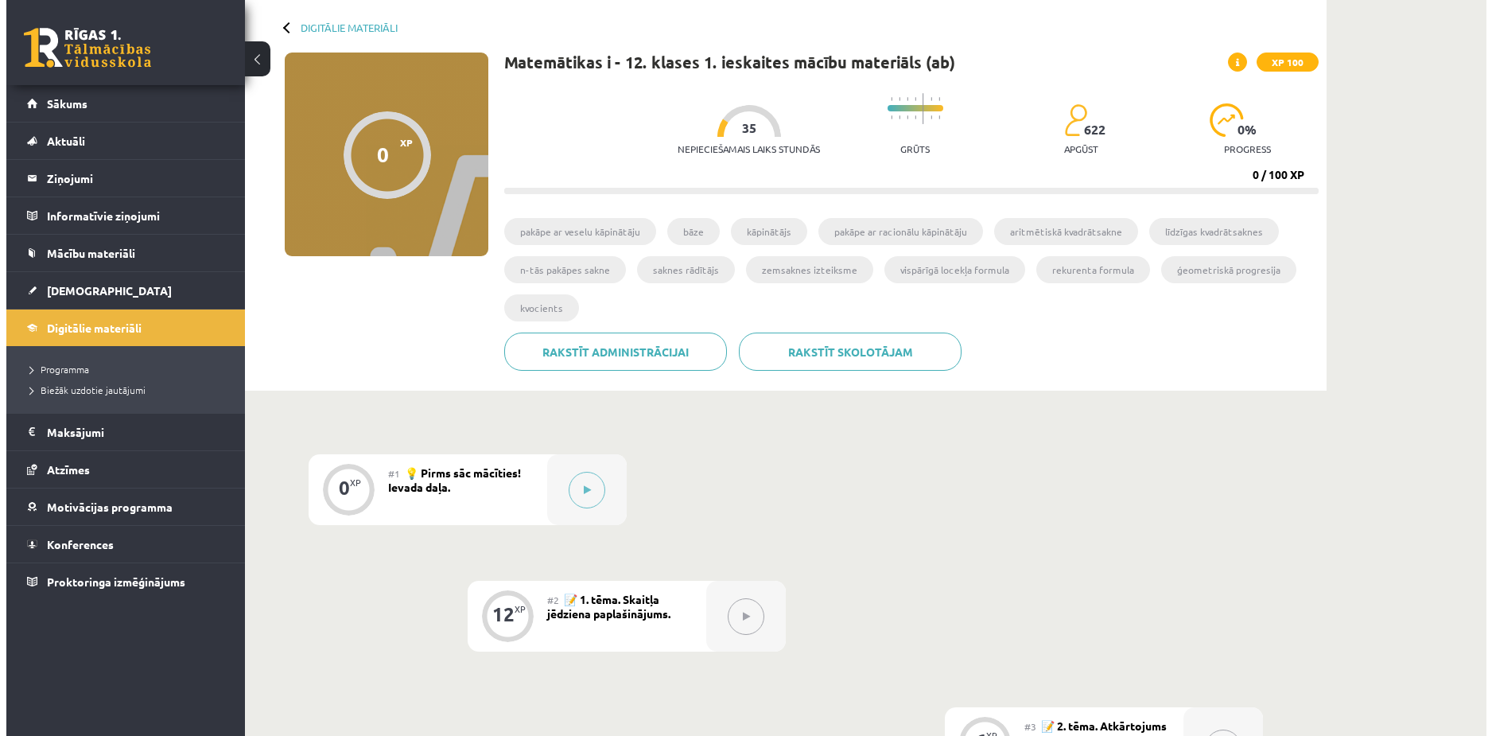
scroll to position [80, 0]
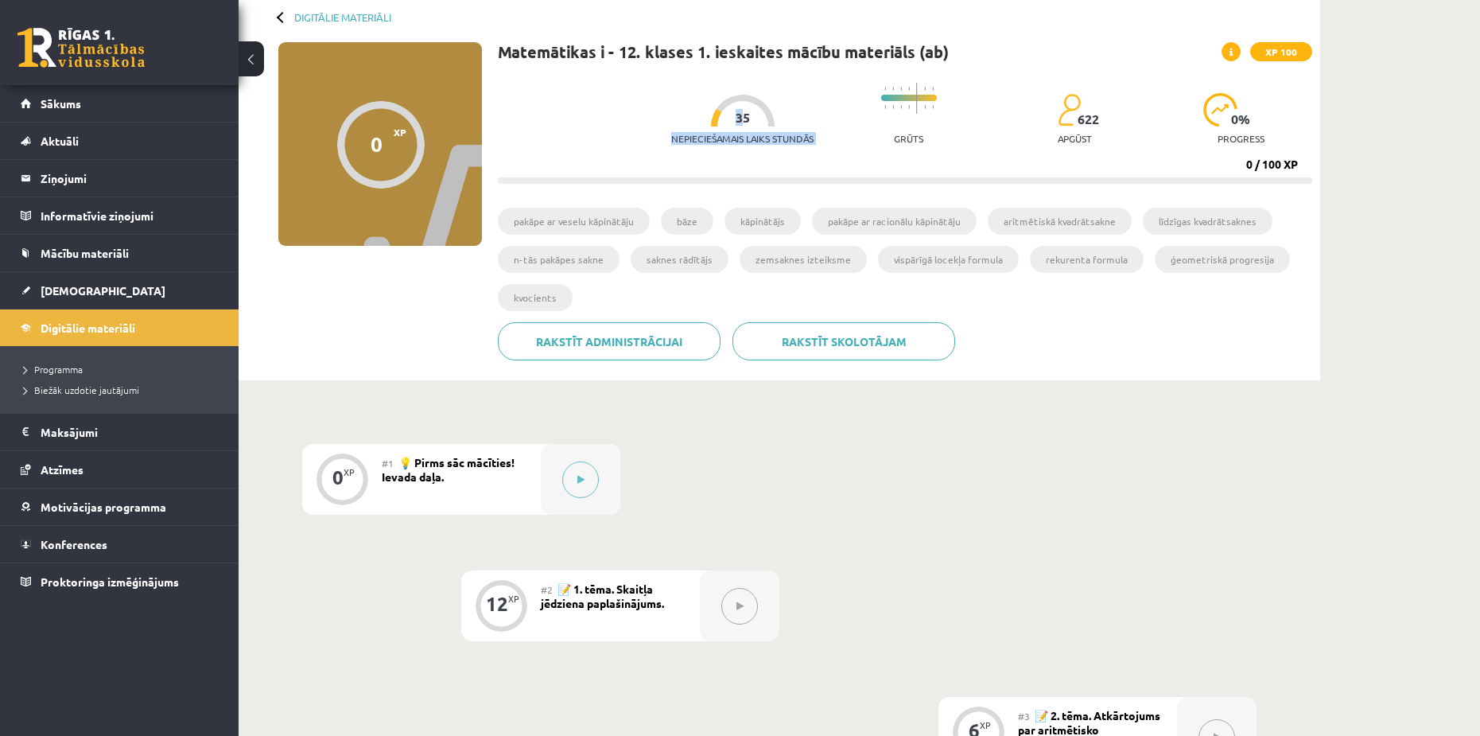
drag, startPoint x: 729, startPoint y: 116, endPoint x: 752, endPoint y: 117, distance: 23.1
click at [752, 117] on div "Nepieciešamais laiks stundās 35" at bounding box center [742, 124] width 142 height 59
click at [764, 162] on div "Nepieciešamais laiks stundās 35 Grūts 622 apgūst 0 % progress 0 / 100 XP" at bounding box center [905, 129] width 815 height 109
click at [586, 479] on button at bounding box center [580, 479] width 37 height 37
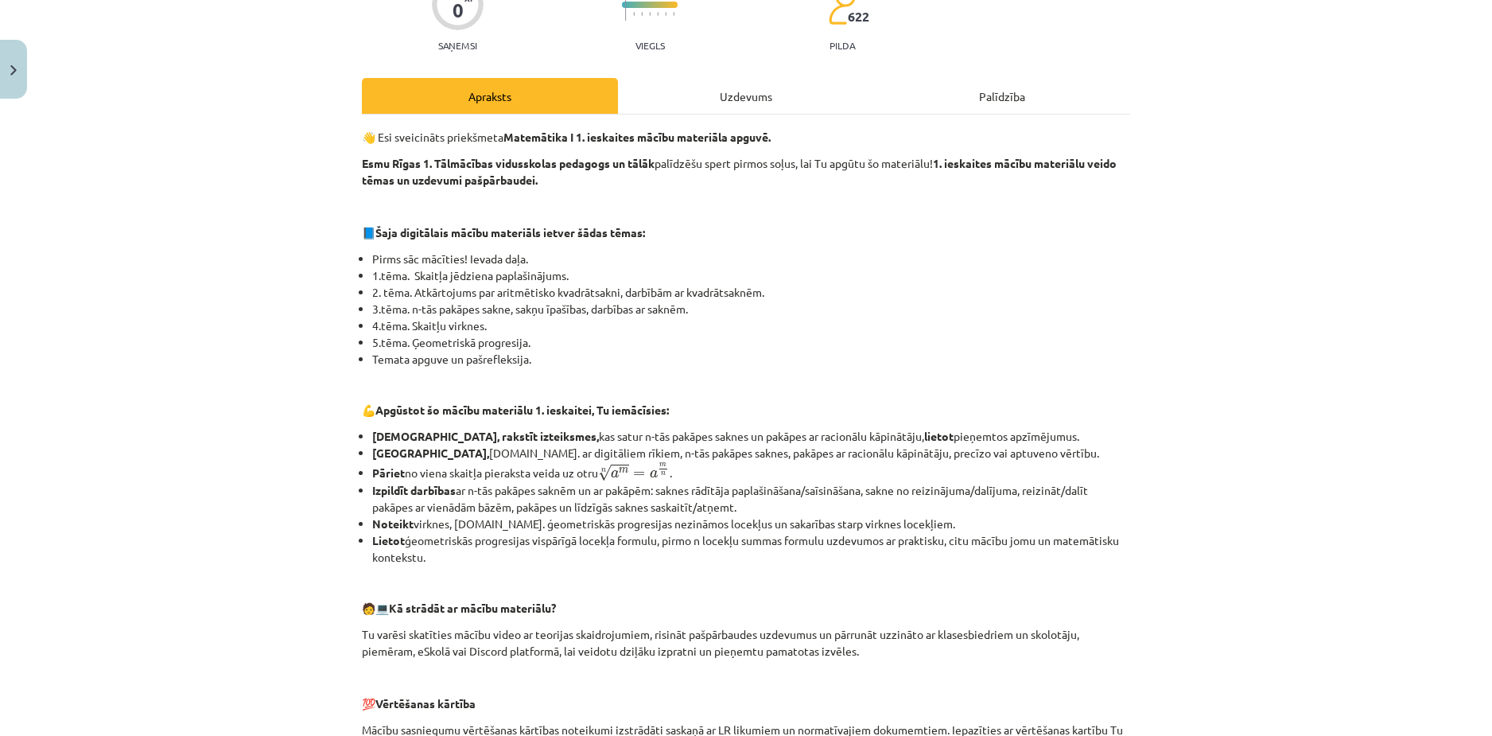
scroll to position [146, 0]
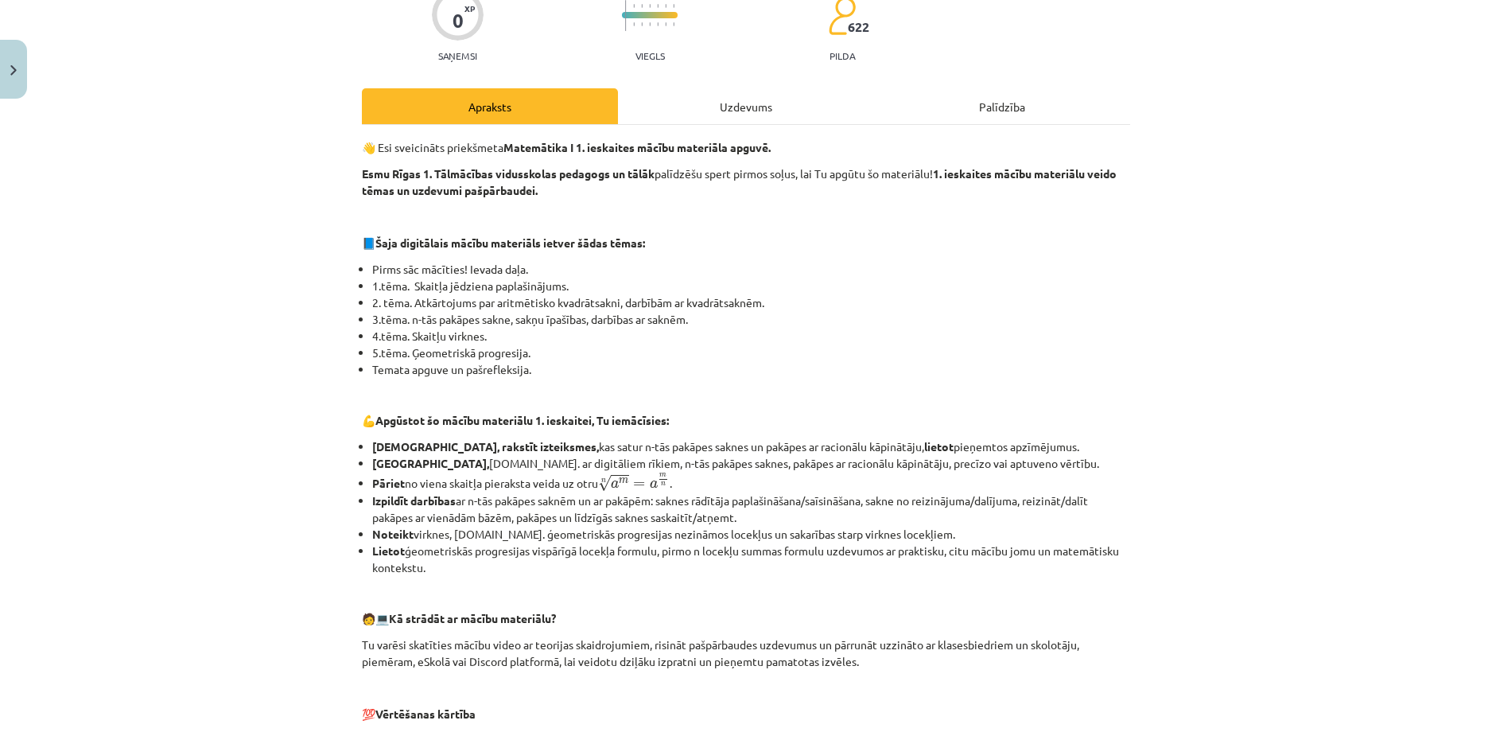
click at [722, 95] on div "Uzdevums" at bounding box center [746, 106] width 256 height 36
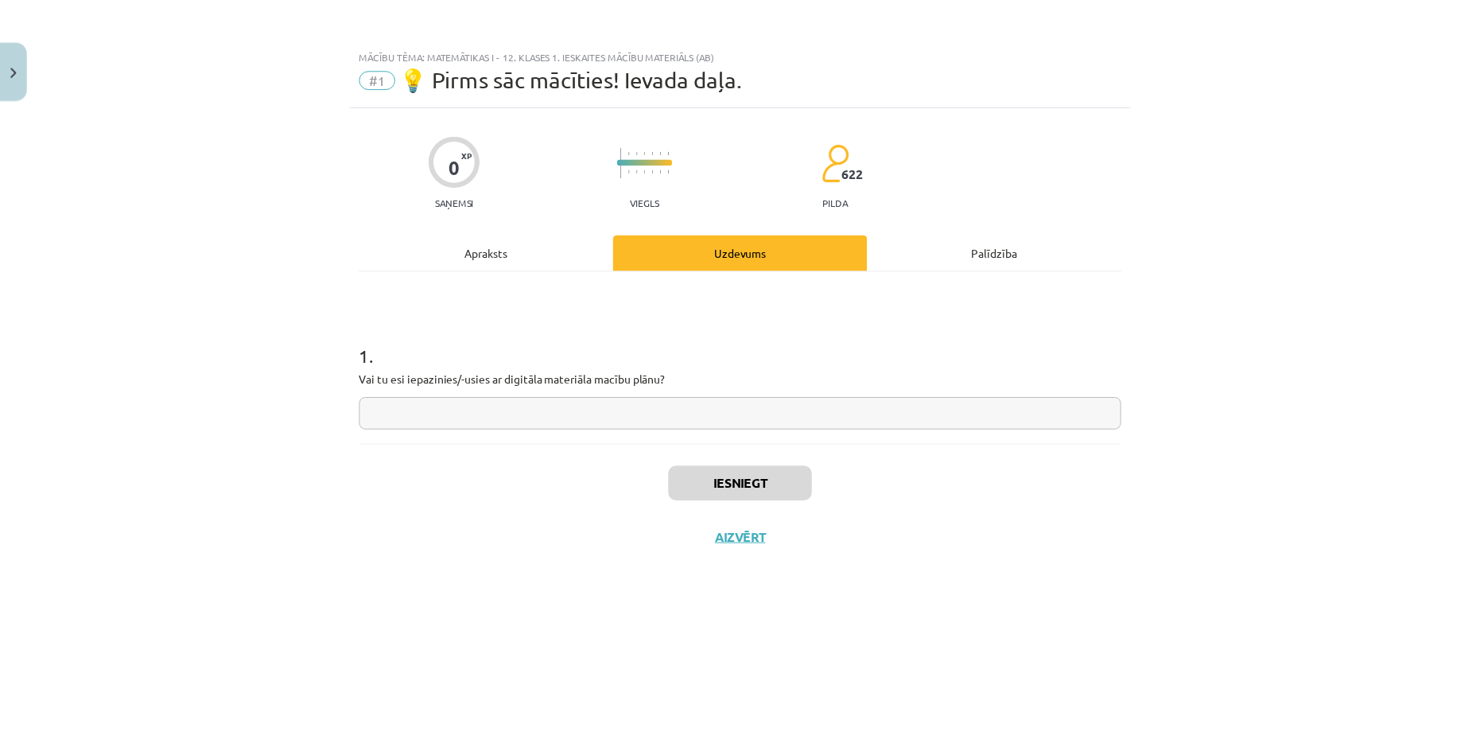
scroll to position [0, 0]
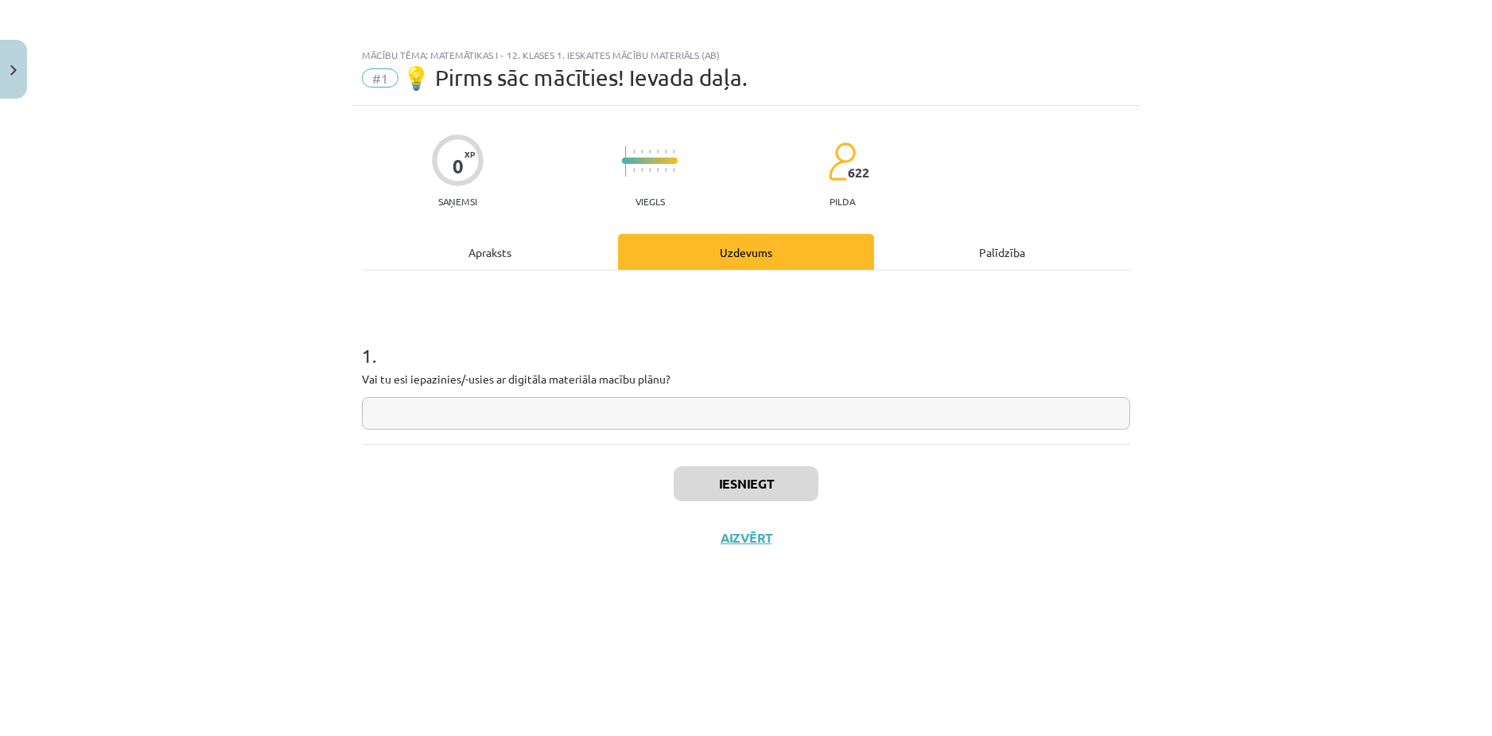
click at [538, 418] on input "text" at bounding box center [746, 413] width 768 height 33
click at [498, 286] on div "1 . Vai tu esi iepazinies/-usies ar digitāla materiāla macību plānu?" at bounding box center [746, 356] width 768 height 173
click at [726, 535] on button "Aizvērt" at bounding box center [746, 538] width 60 height 16
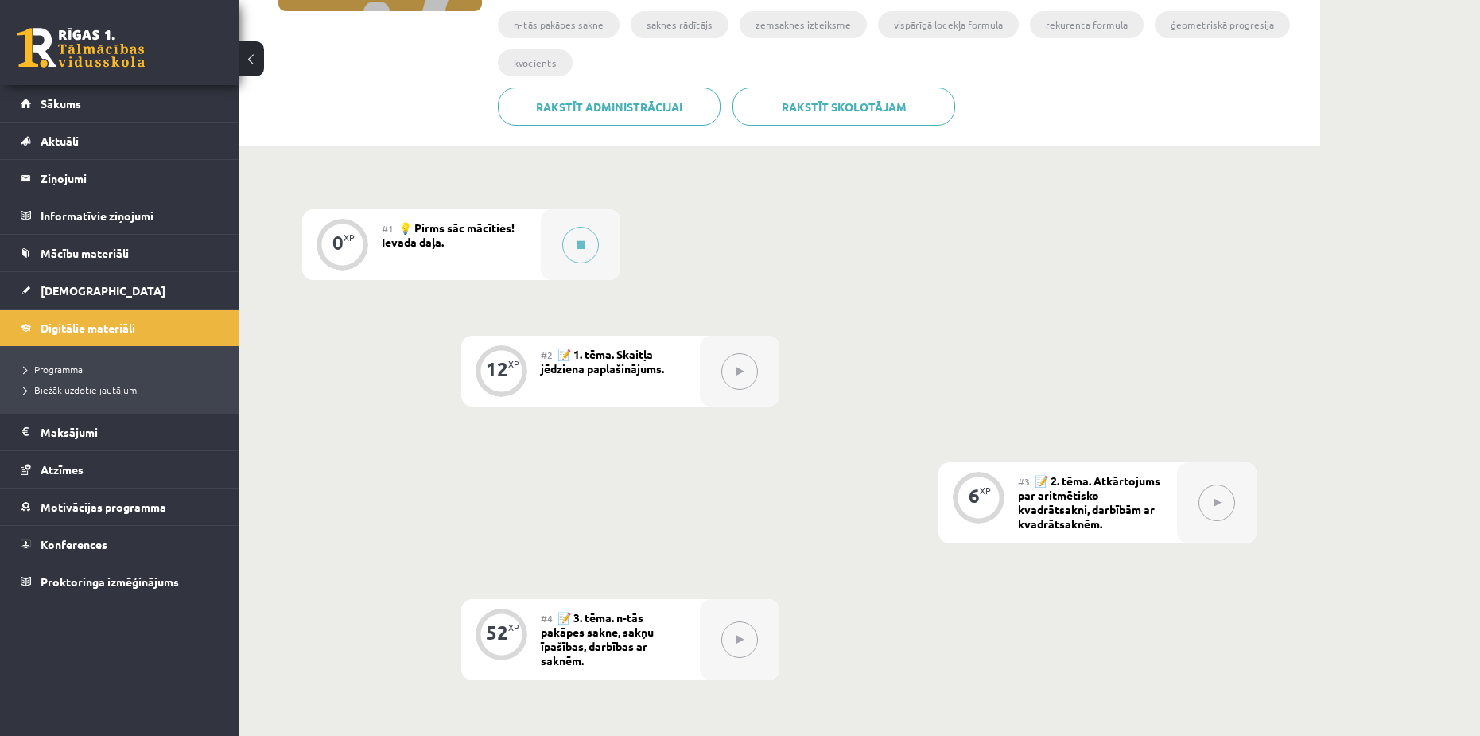
scroll to position [318, 0]
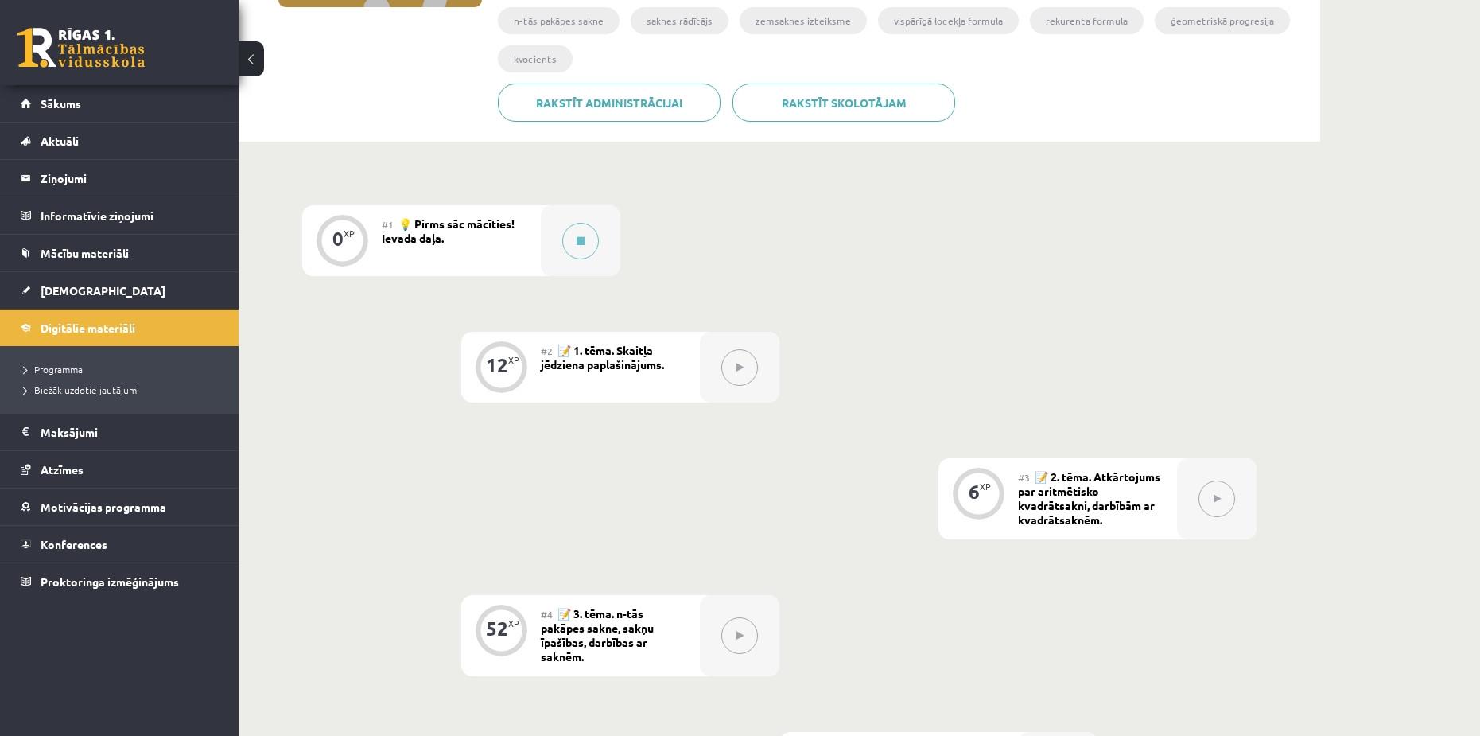
click at [739, 364] on icon at bounding box center [740, 368] width 7 height 10
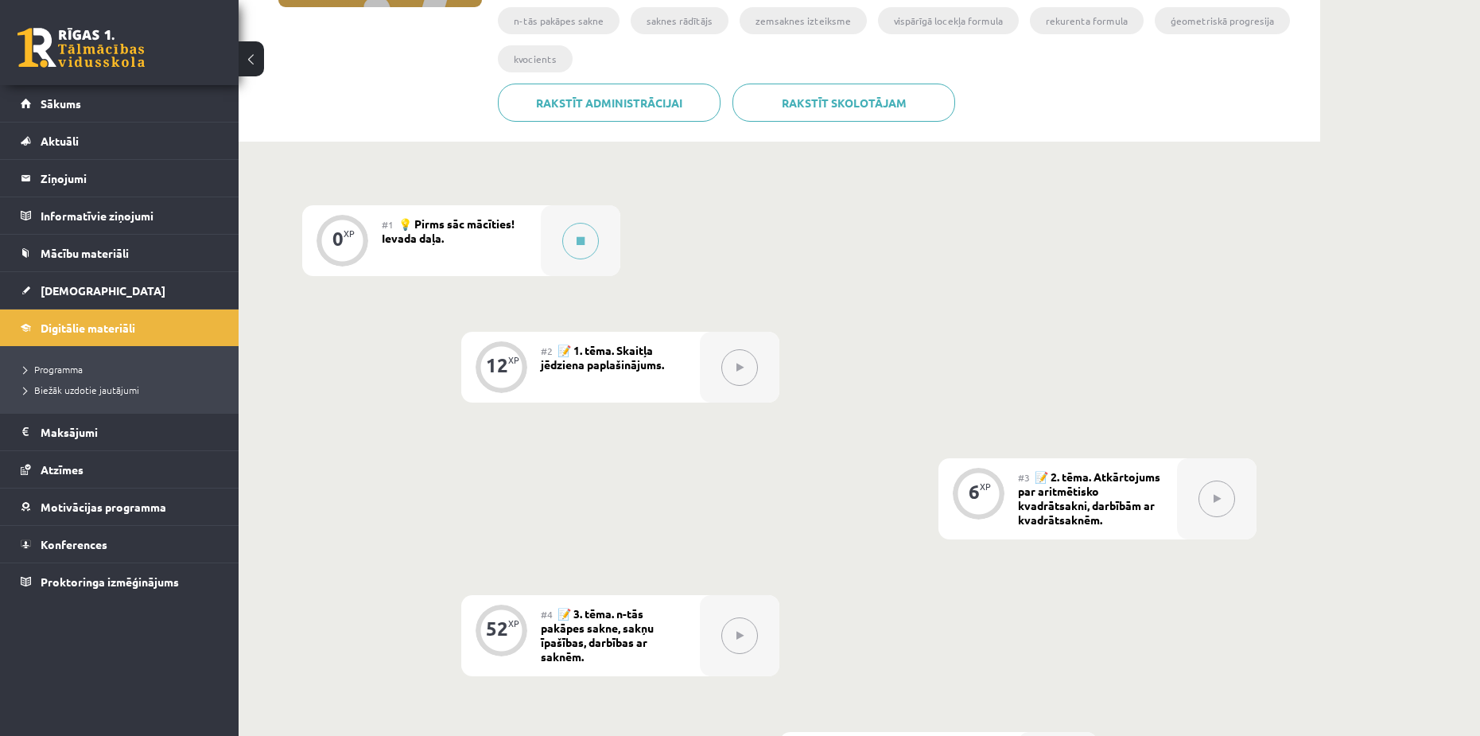
click at [739, 364] on icon at bounding box center [740, 368] width 7 height 10
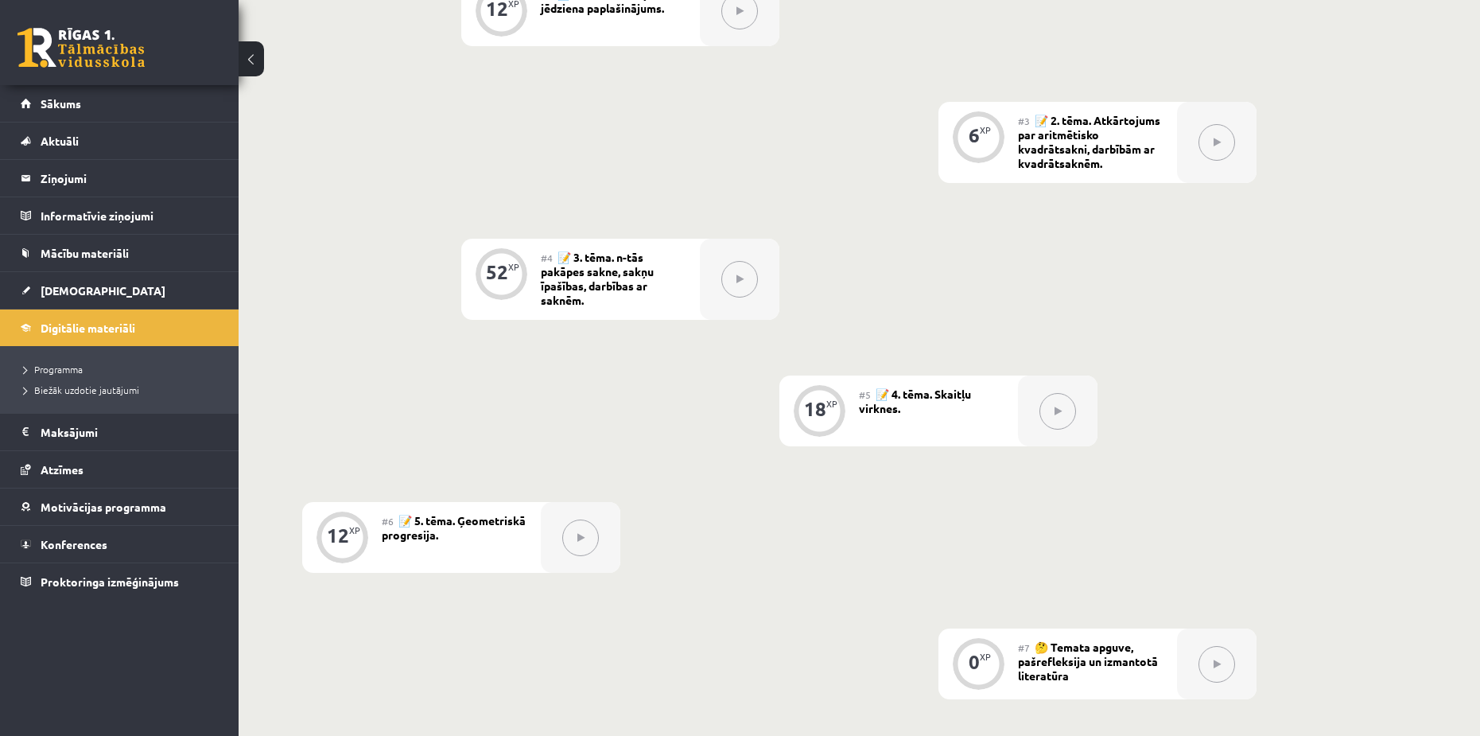
scroll to position [636, 0]
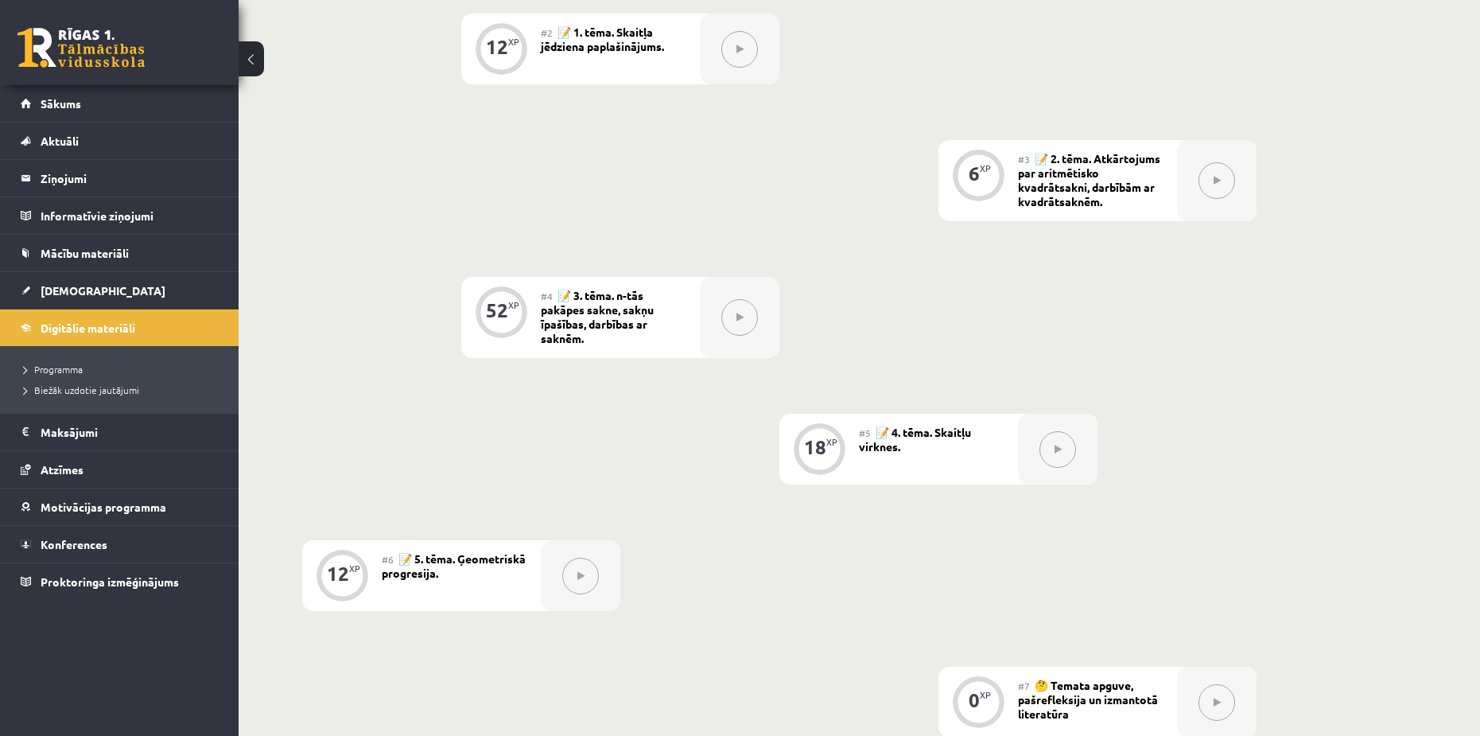
drag, startPoint x: 75, startPoint y: 432, endPoint x: 410, endPoint y: 391, distance: 337.5
click at [471, 383] on div "0 XP #1 💡 Pirms sāc mācīties! Ievada daļa. 12 XP #2 📝 1. tēma. Skaitļa jēdziena…" at bounding box center [779, 312] width 955 height 850
click at [83, 422] on legend "Maksājumi 0" at bounding box center [130, 432] width 178 height 37
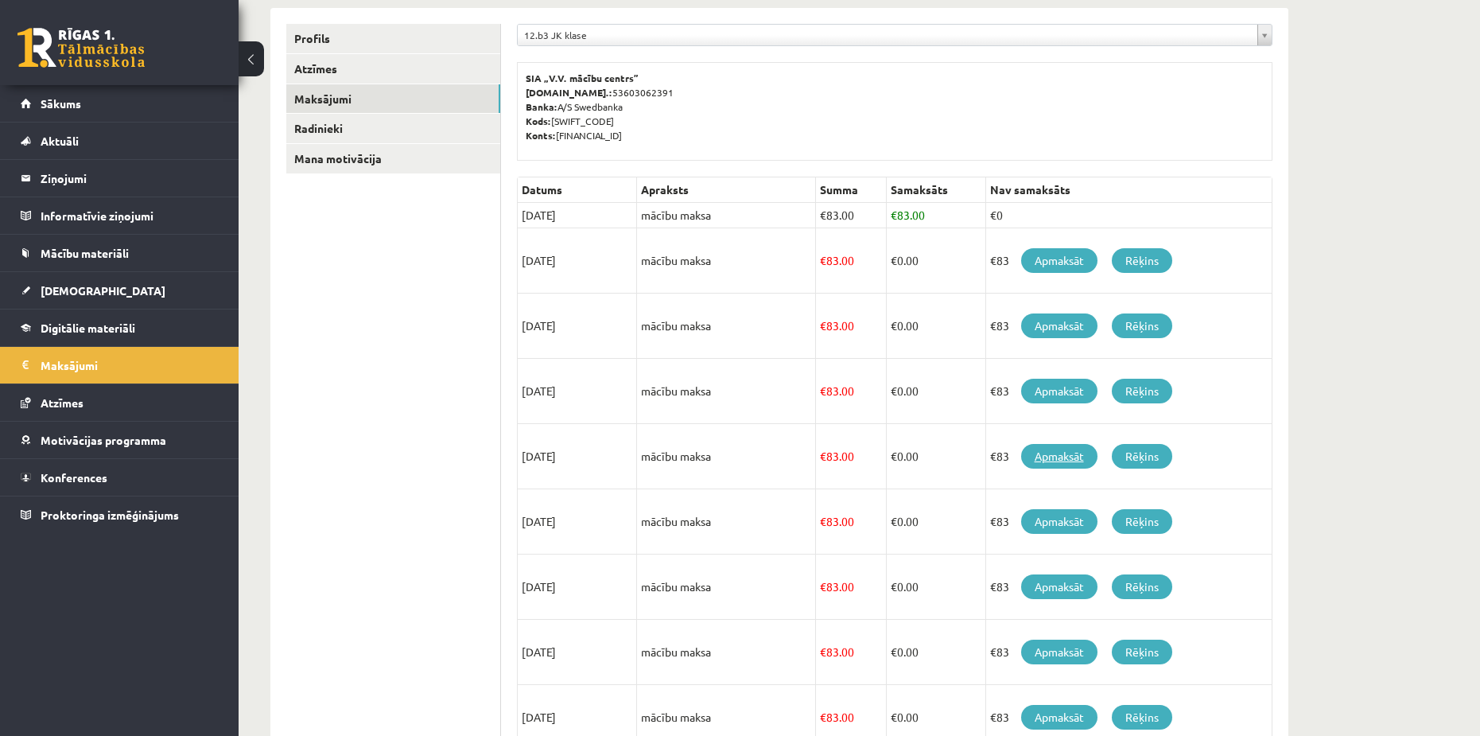
scroll to position [239, 0]
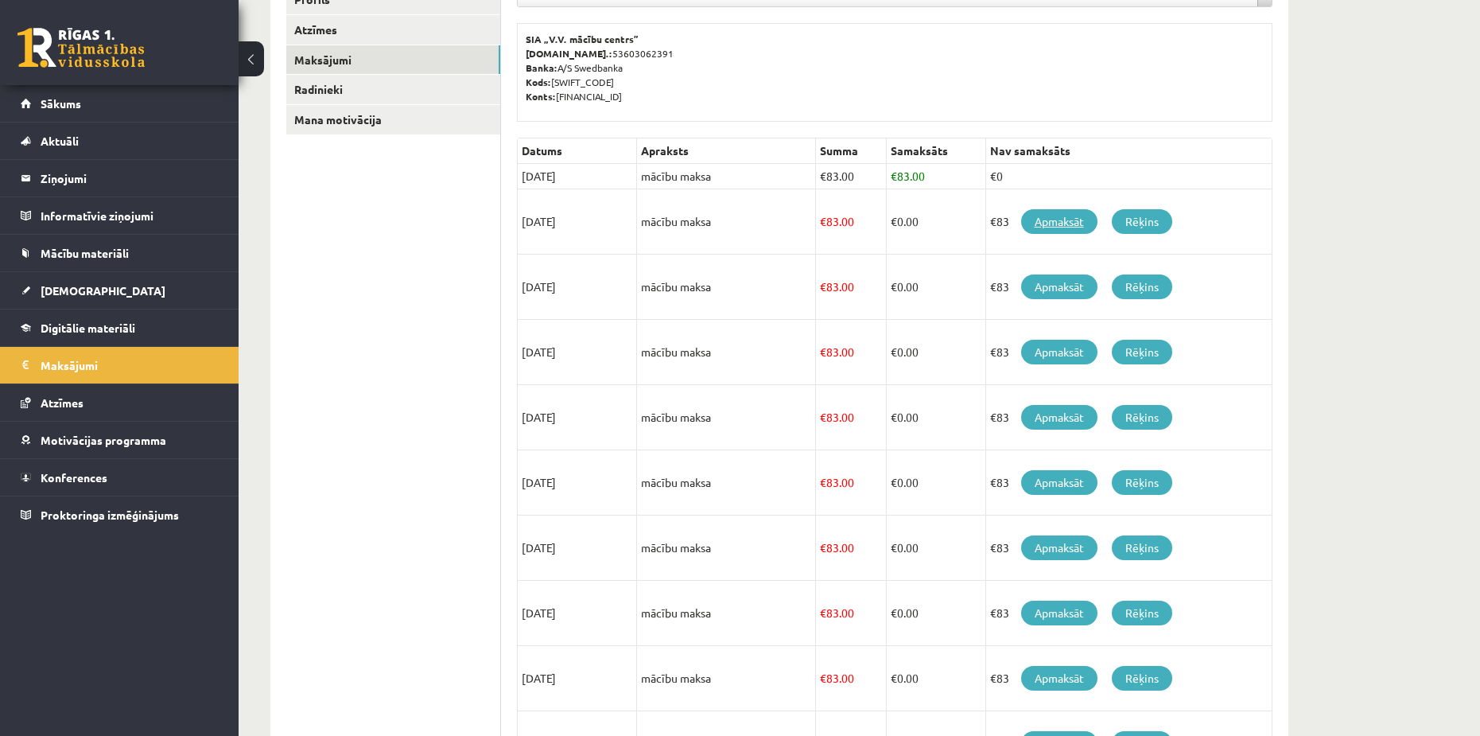
click at [1037, 218] on link "Apmaksāt" at bounding box center [1059, 221] width 76 height 25
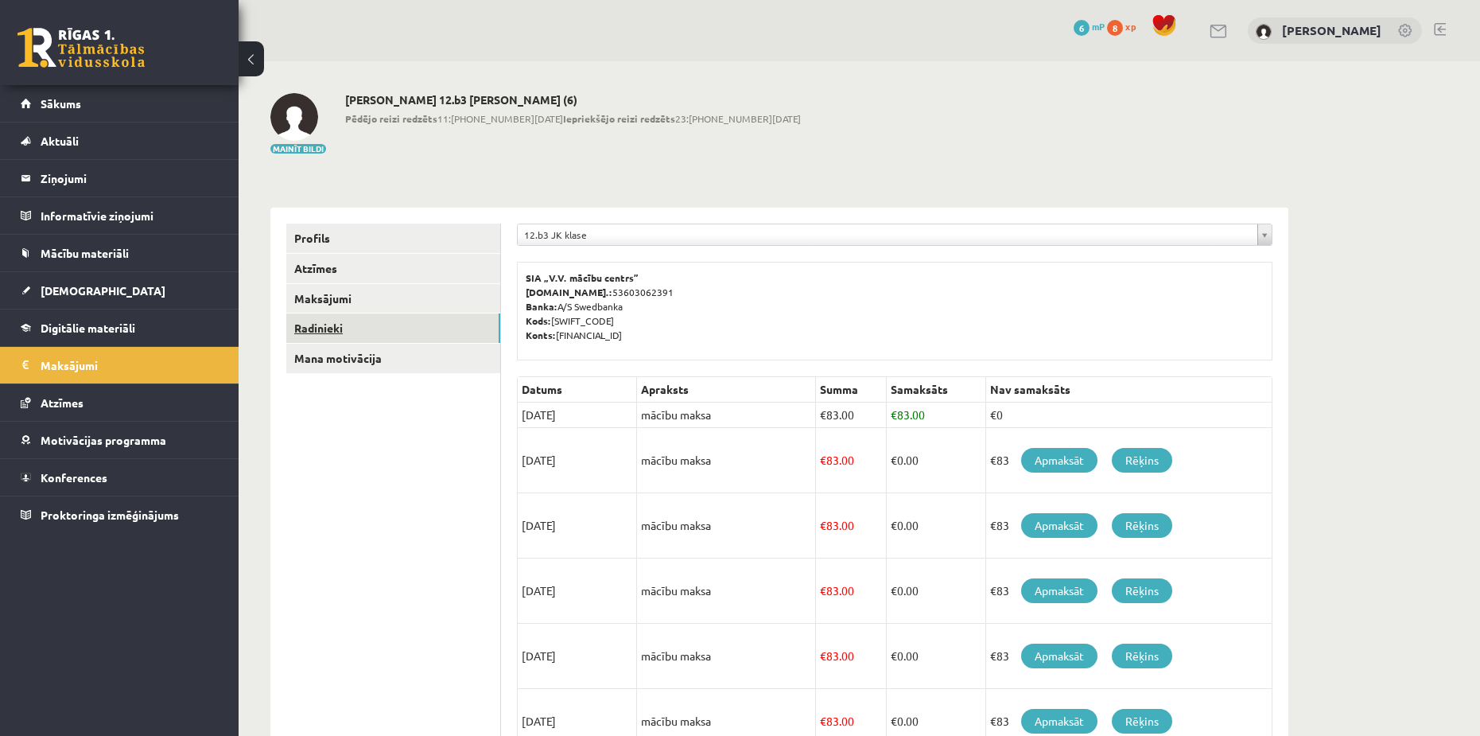
click at [364, 332] on link "Radinieki" at bounding box center [393, 327] width 214 height 29
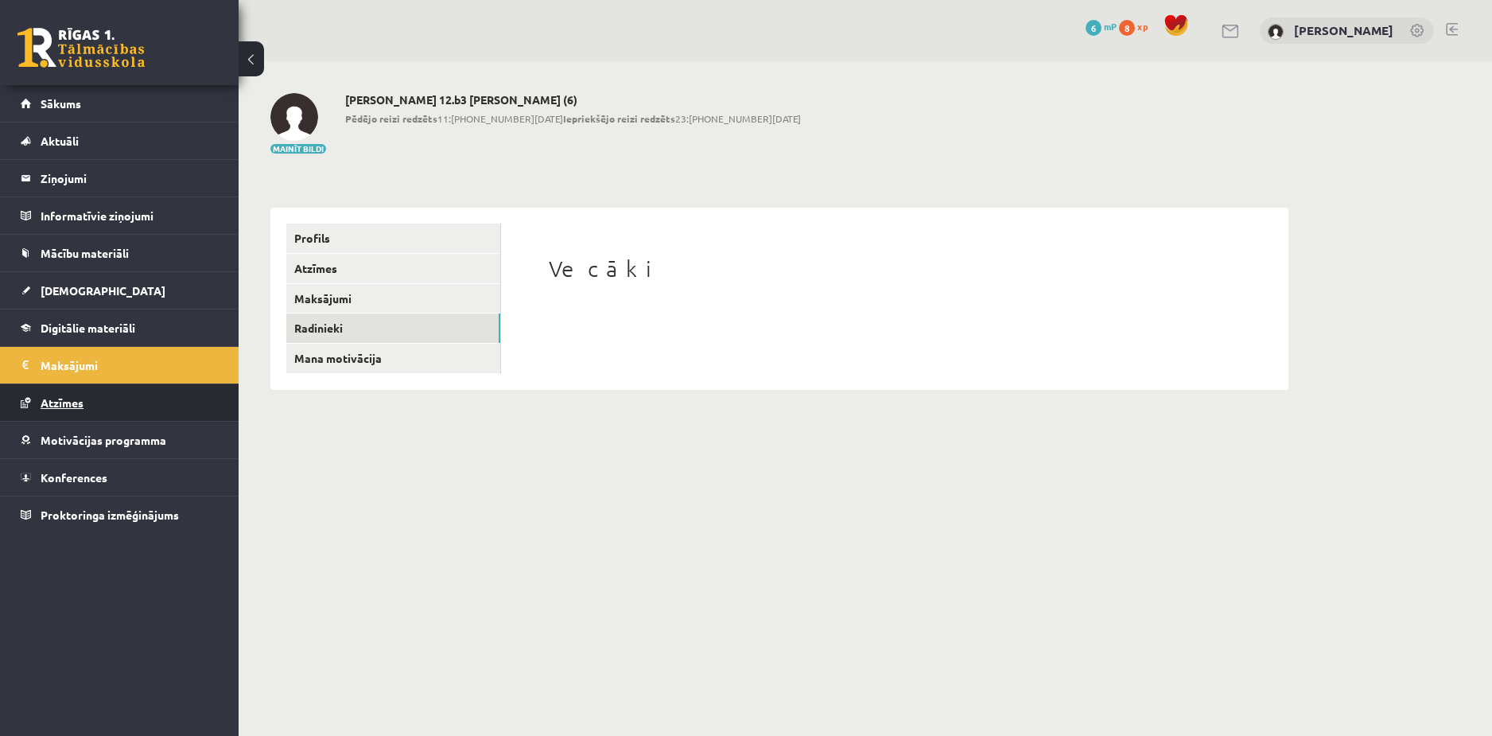
click at [67, 399] on span "Atzīmes" at bounding box center [62, 402] width 43 height 14
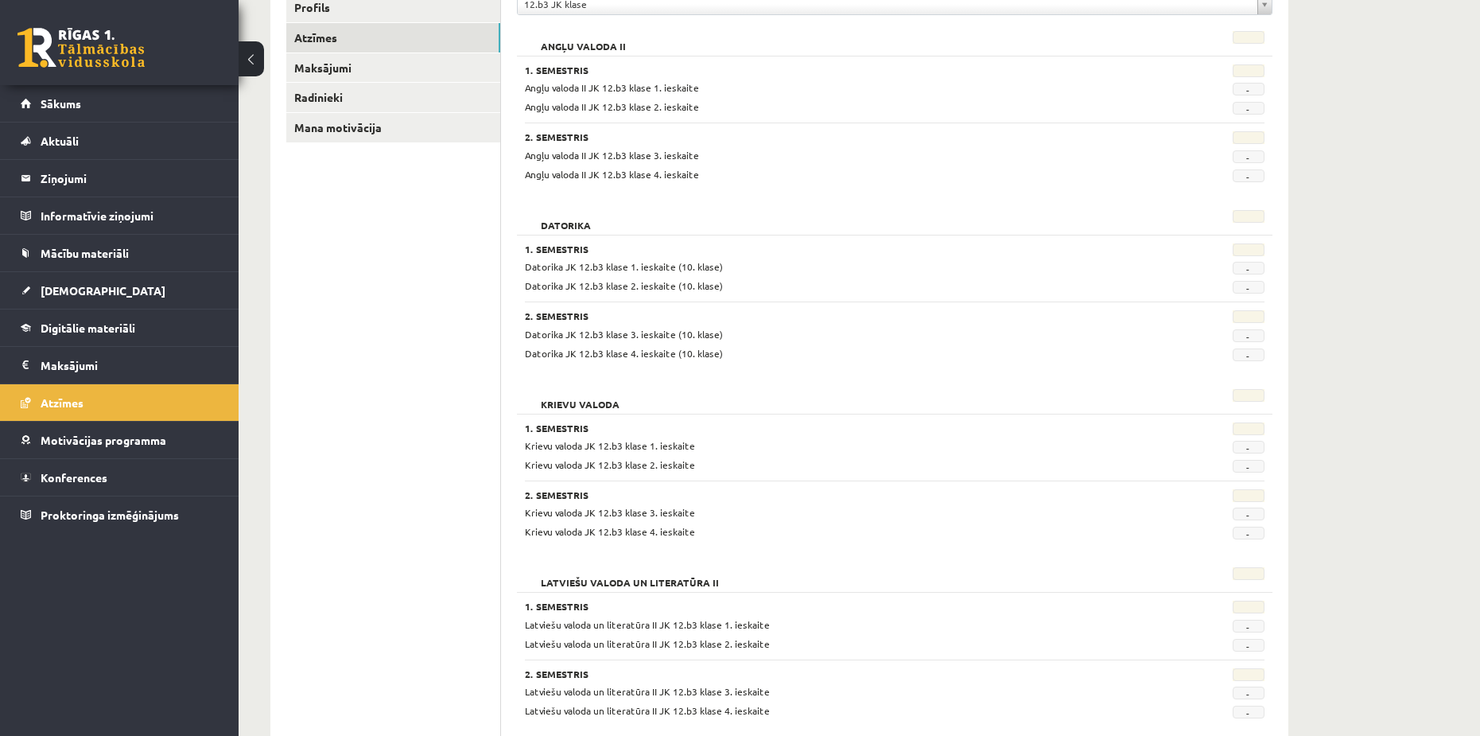
scroll to position [220, 0]
